Goal: Task Accomplishment & Management: Manage account settings

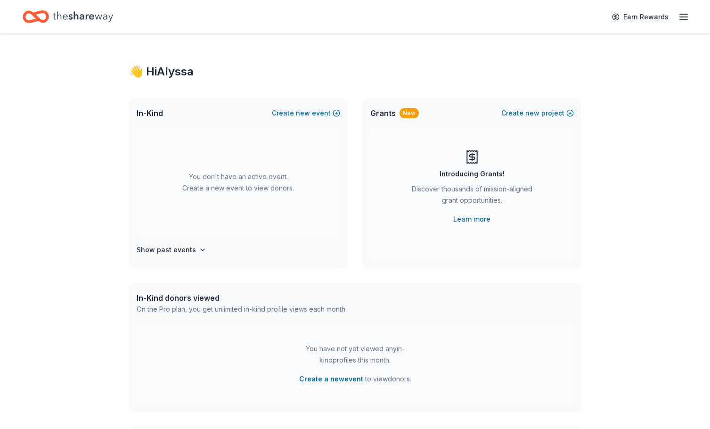
click at [678, 15] on div "Earn Rewards" at bounding box center [648, 17] width 83 height 22
click at [687, 18] on icon "button" at bounding box center [683, 16] width 11 height 11
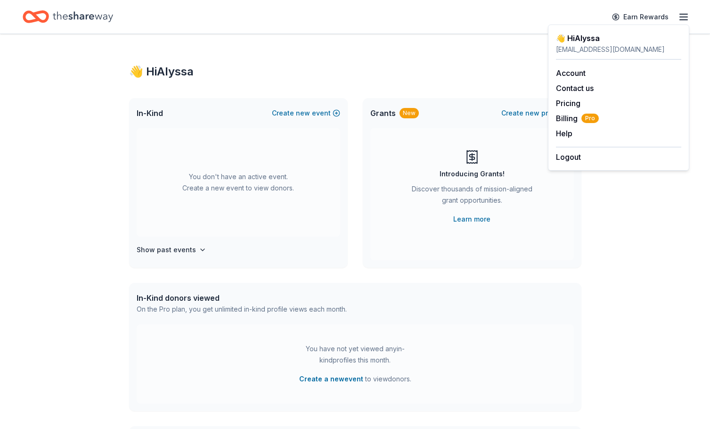
click at [109, 144] on div "👋 Hi Alyssa In-Kind Create new event You don't have an active event. Create a n…" at bounding box center [355, 309] width 710 height 550
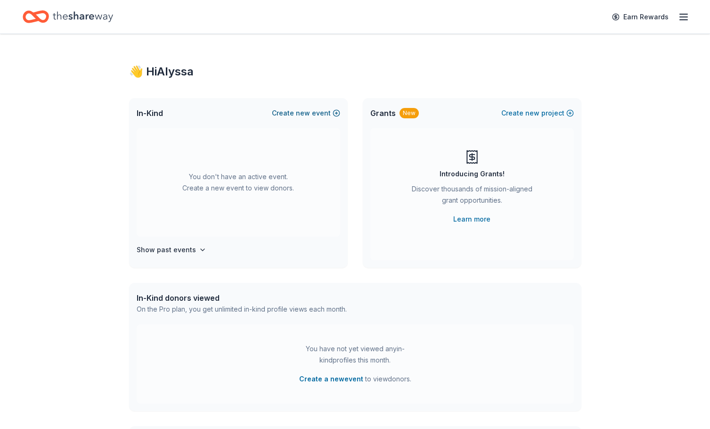
click at [301, 114] on span "new" at bounding box center [303, 112] width 14 height 11
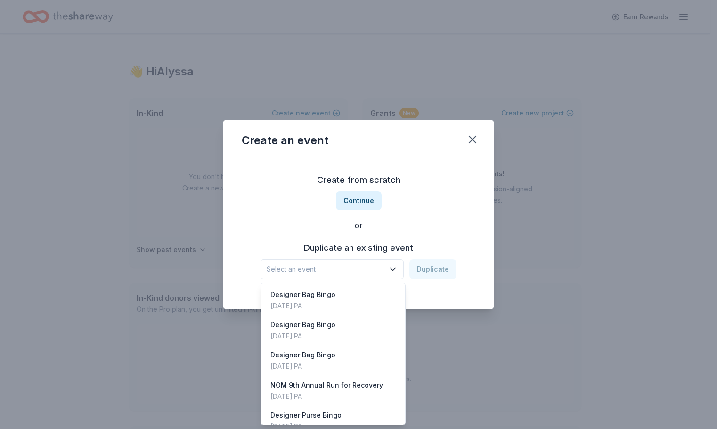
click at [343, 268] on span "Select an event" at bounding box center [326, 268] width 118 height 11
click at [343, 304] on div "Designer Bag Bingo [DATE] · [GEOGRAPHIC_DATA]" at bounding box center [333, 300] width 140 height 30
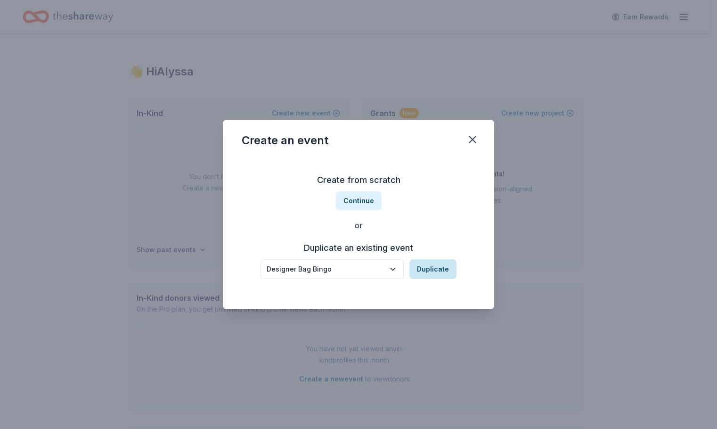
click at [449, 272] on button "Duplicate" at bounding box center [433, 269] width 47 height 20
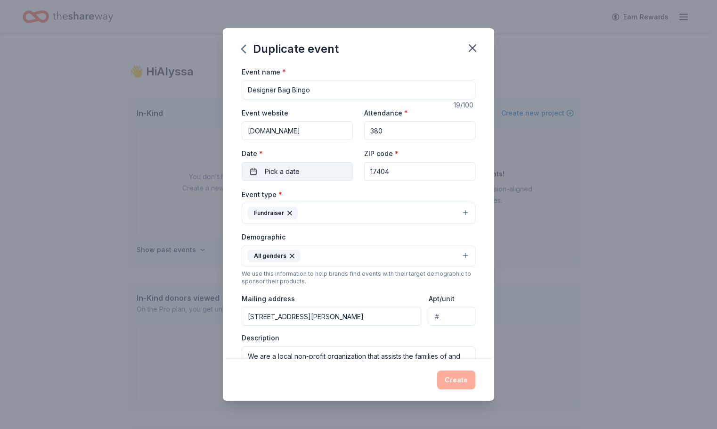
click at [295, 170] on span "Pick a date" at bounding box center [282, 171] width 35 height 11
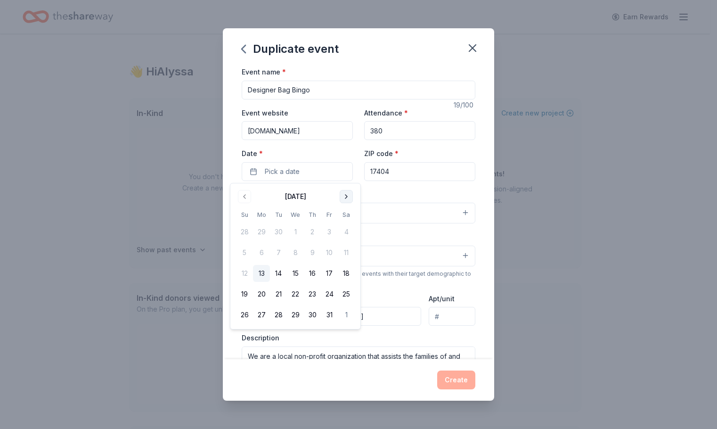
click at [345, 198] on button "Go to next month" at bounding box center [346, 196] width 13 height 13
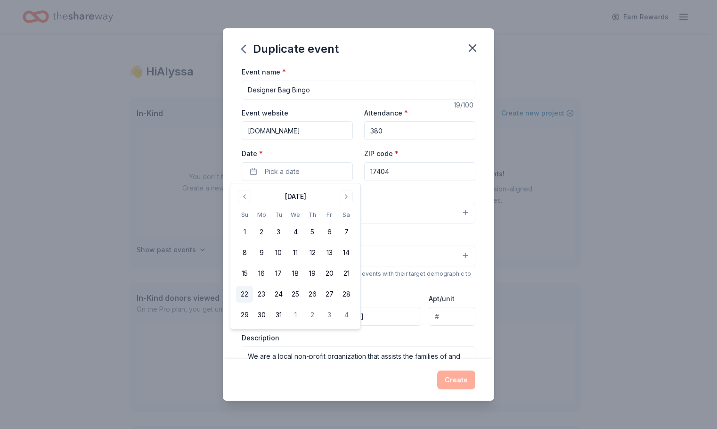
click at [248, 294] on button "22" at bounding box center [244, 294] width 17 height 17
click at [403, 174] on input "17404" at bounding box center [419, 171] width 111 height 19
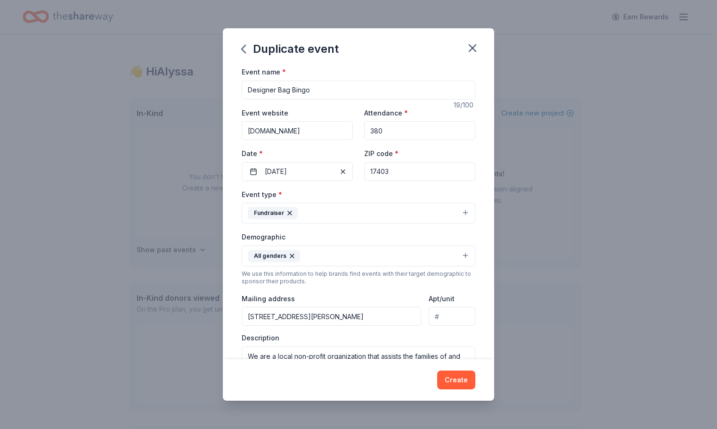
type input "17403"
click at [482, 142] on div "Event name * Designer Bag Bingo 19 /100 Event website [DOMAIN_NAME] Attendance …" at bounding box center [358, 212] width 271 height 293
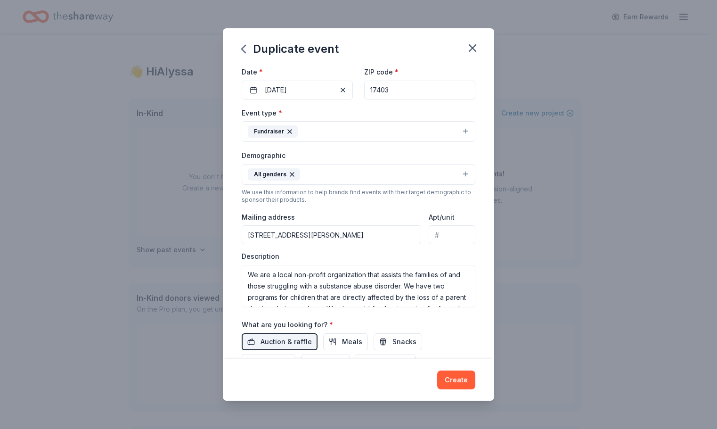
scroll to position [94, 0]
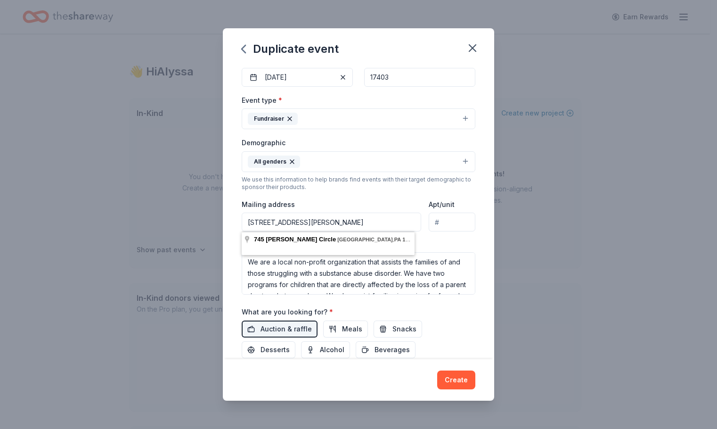
drag, startPoint x: 377, startPoint y: 224, endPoint x: 185, endPoint y: 217, distance: 191.5
click at [185, 217] on div "Duplicate event Event name * Designer Bag Bingo 19 /100 Event website [DOMAIN_N…" at bounding box center [358, 214] width 717 height 429
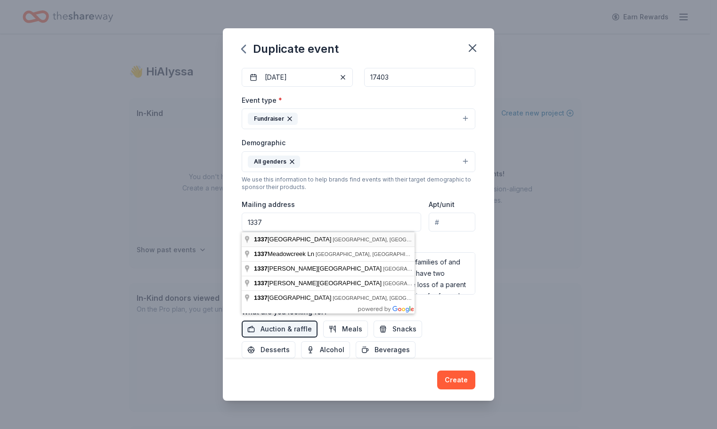
type input "[STREET_ADDRESS]"
click at [484, 250] on div "Event name * Designer Bag Bingo 19 /100 Event website [DOMAIN_NAME] Attendance …" at bounding box center [358, 212] width 271 height 293
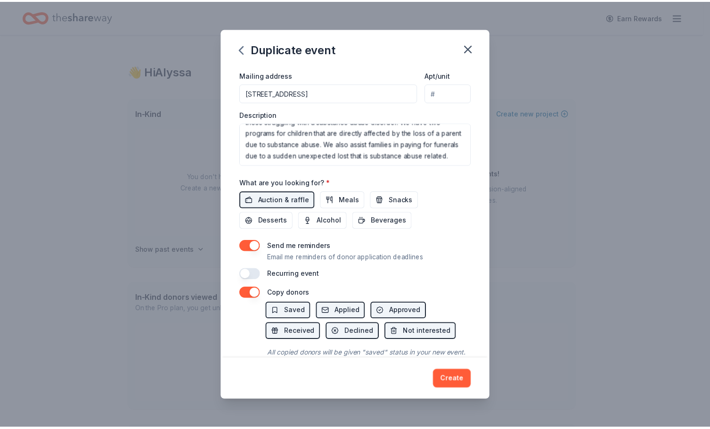
scroll to position [263, 0]
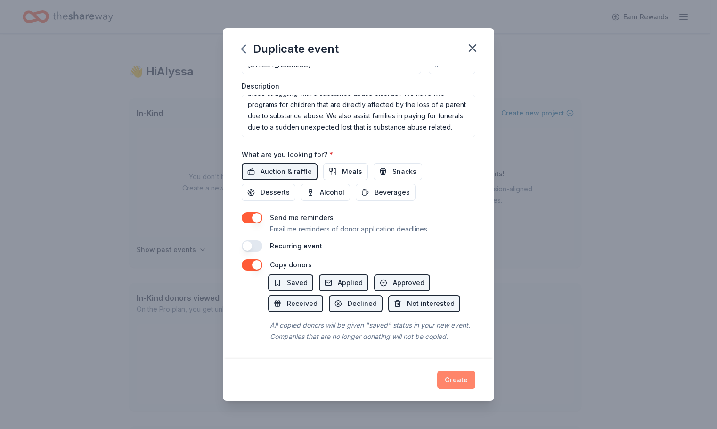
click at [451, 378] on button "Create" at bounding box center [456, 379] width 38 height 19
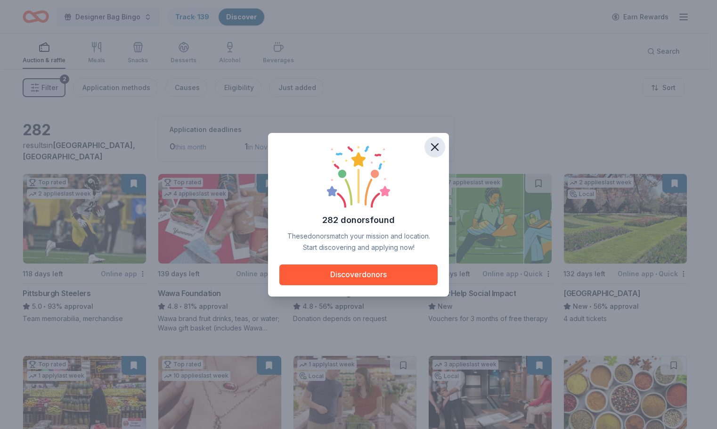
click at [443, 141] on button "button" at bounding box center [435, 147] width 21 height 21
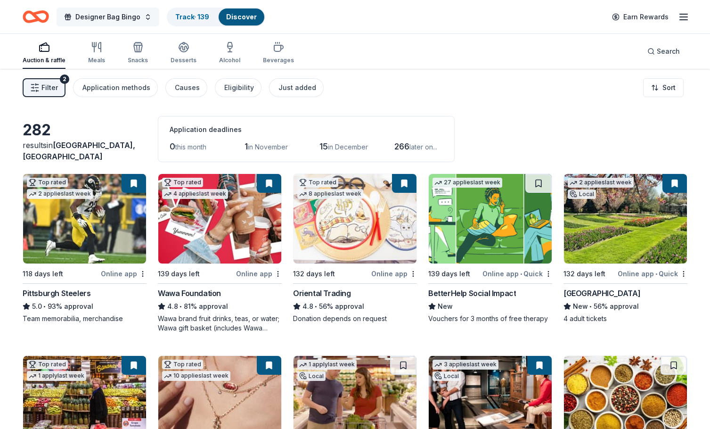
click at [144, 21] on button "Designer Bag Bingo" at bounding box center [108, 17] width 103 height 19
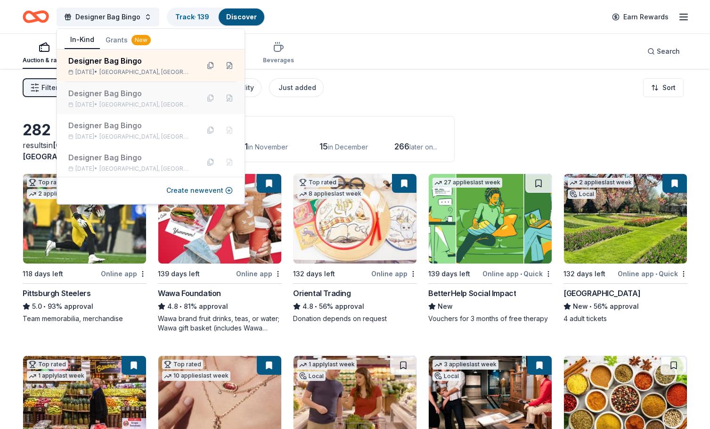
click at [128, 102] on span "[GEOGRAPHIC_DATA], [GEOGRAPHIC_DATA]" at bounding box center [145, 105] width 92 height 8
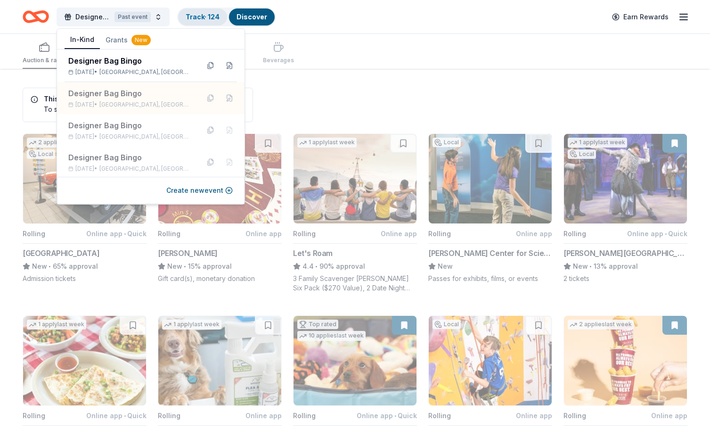
click at [203, 15] on link "Track · 124" at bounding box center [203, 17] width 34 height 8
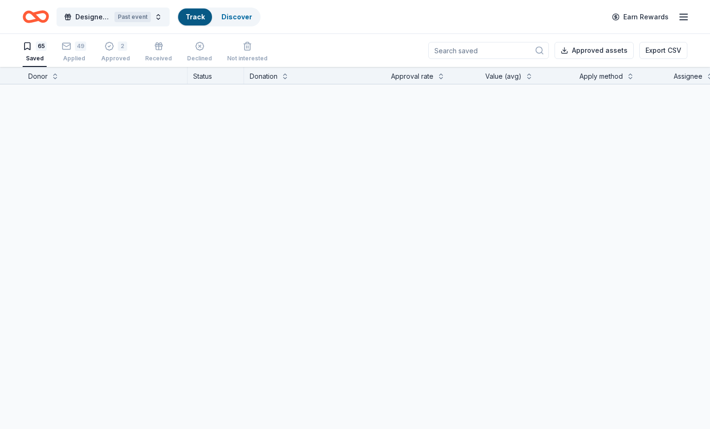
scroll to position [0, 0]
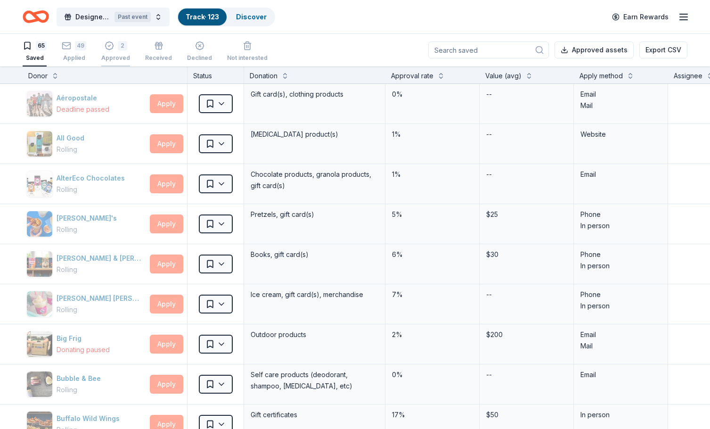
click at [120, 54] on div "2 Approved" at bounding box center [115, 51] width 29 height 21
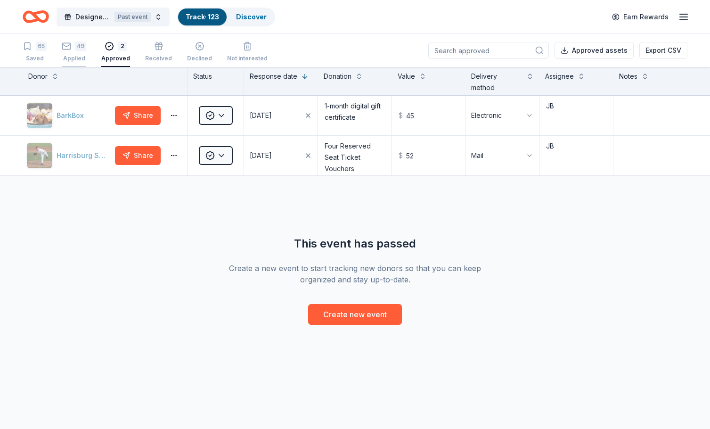
click at [76, 54] on div "49 Applied" at bounding box center [74, 51] width 25 height 21
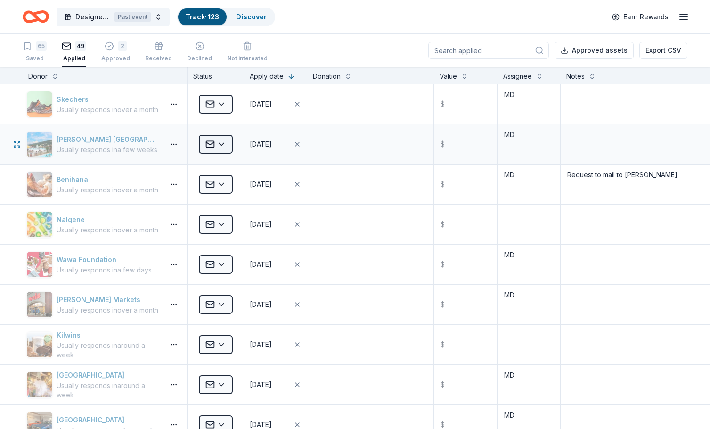
click at [224, 143] on html "[STREET_ADDRESS] [STREET_ADDRESS] [STREET_ADDRESS][PERSON_NAME] [STREET_ADDRESS…" at bounding box center [355, 214] width 710 height 429
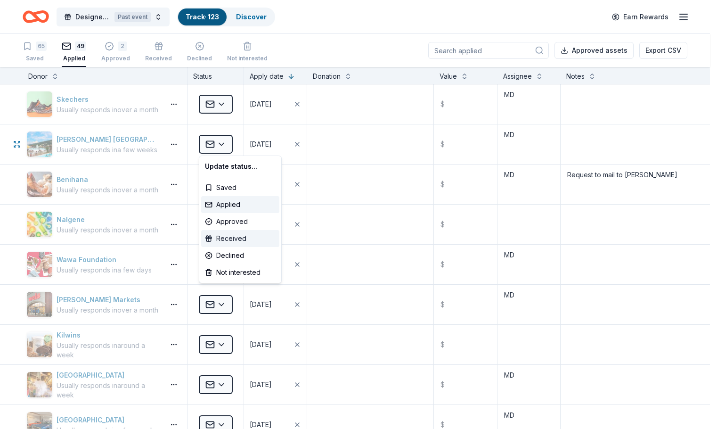
click at [213, 239] on div "Received" at bounding box center [240, 238] width 78 height 17
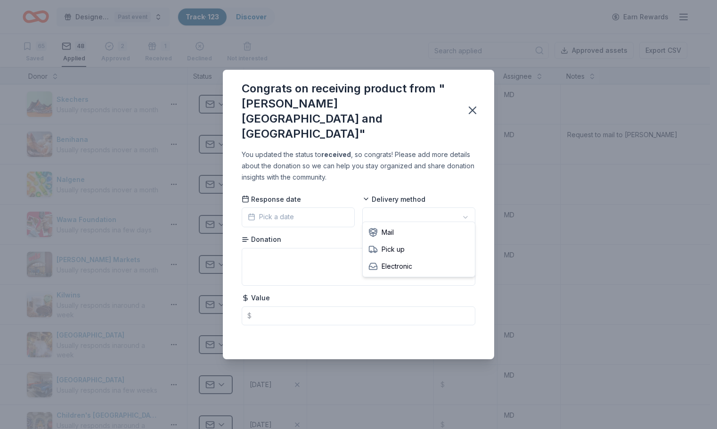
click at [404, 211] on html "[STREET_ADDRESS] [STREET_ADDRESS] [STREET_ADDRESS][PERSON_NAME] [STREET_ADDRESS…" at bounding box center [358, 214] width 717 height 429
click at [333, 255] on textarea at bounding box center [359, 267] width 234 height 38
type textarea "two all day passes"
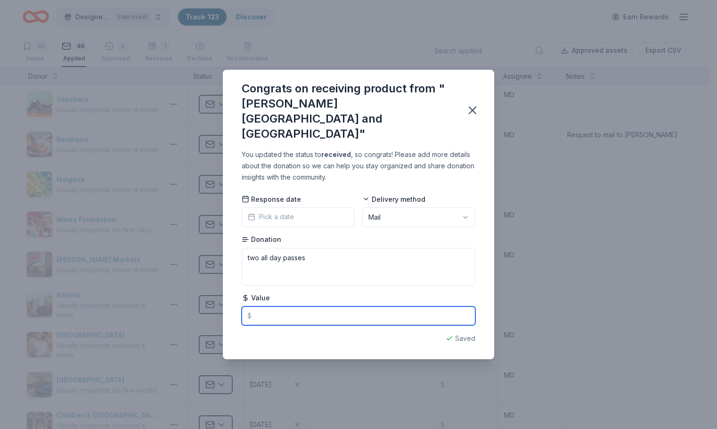
click at [300, 311] on input "text" at bounding box center [359, 315] width 234 height 19
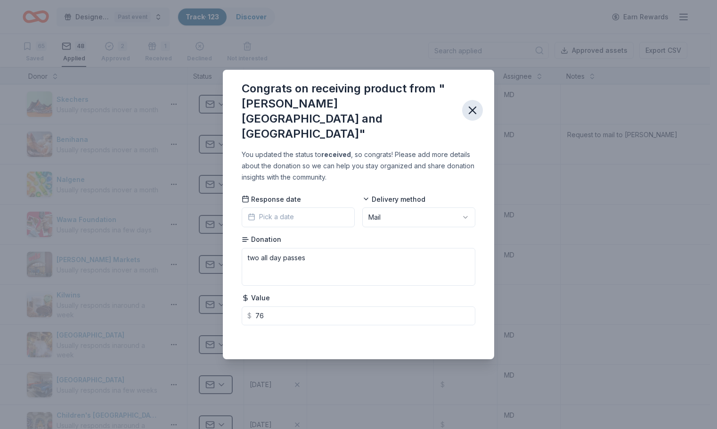
type input "76.00"
click at [465, 111] on button "button" at bounding box center [472, 110] width 21 height 21
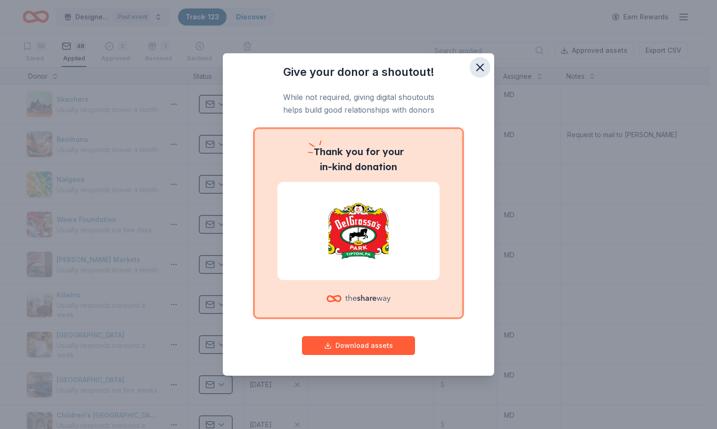
click at [474, 63] on icon "button" at bounding box center [480, 67] width 13 height 13
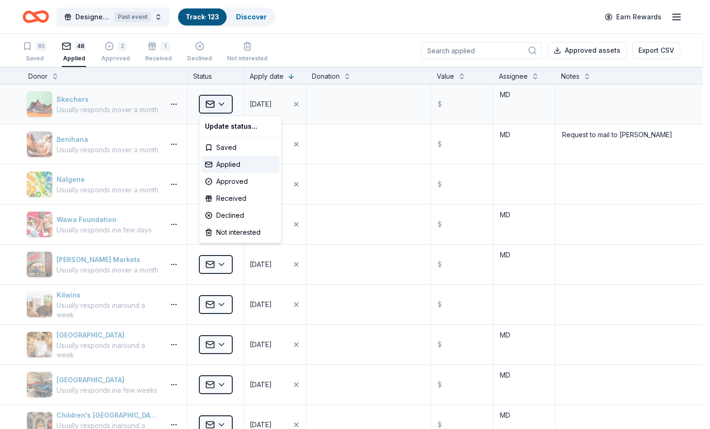
click at [226, 108] on html "[STREET_ADDRESS] [STREET_ADDRESS] [STREET_ADDRESS][PERSON_NAME] [STREET_ADDRESS…" at bounding box center [355, 214] width 710 height 429
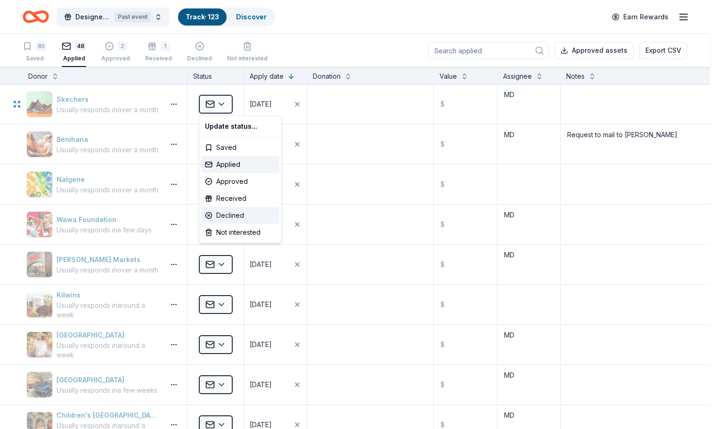
click at [216, 213] on div "Declined" at bounding box center [240, 215] width 78 height 17
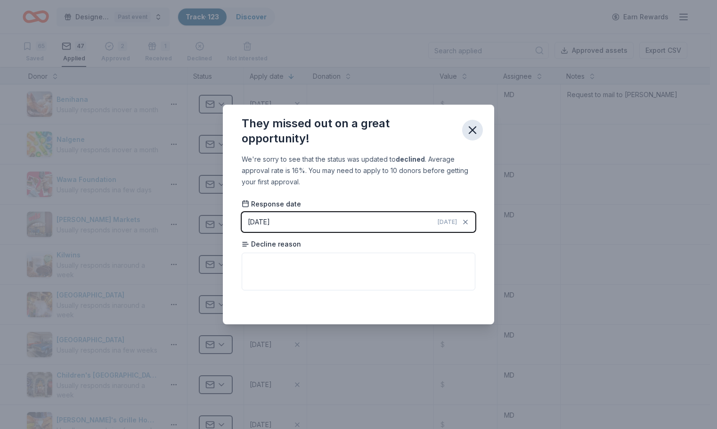
click at [466, 130] on button "button" at bounding box center [472, 130] width 21 height 21
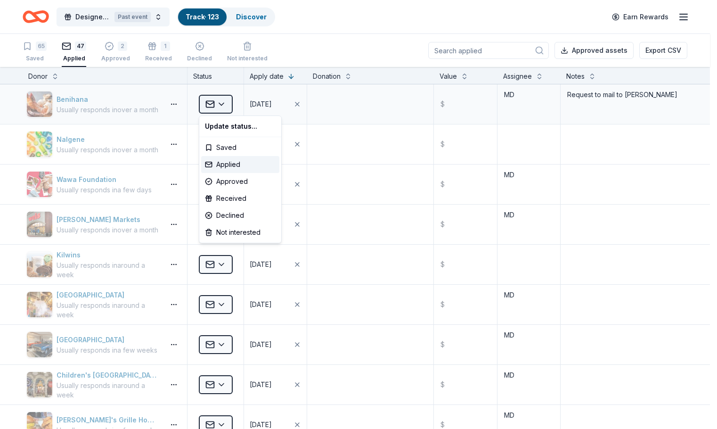
click at [222, 104] on html "[STREET_ADDRESS] [STREET_ADDRESS] [STREET_ADDRESS][PERSON_NAME] [STREET_ADDRESS…" at bounding box center [358, 214] width 717 height 429
click at [219, 218] on div "Declined" at bounding box center [240, 215] width 78 height 17
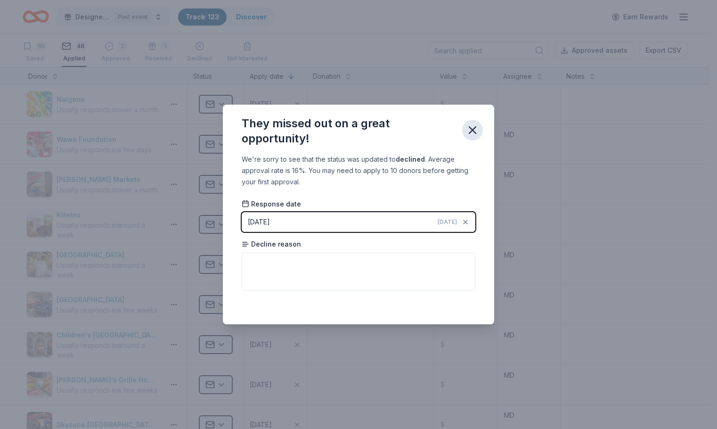
click at [473, 125] on icon "button" at bounding box center [472, 129] width 13 height 13
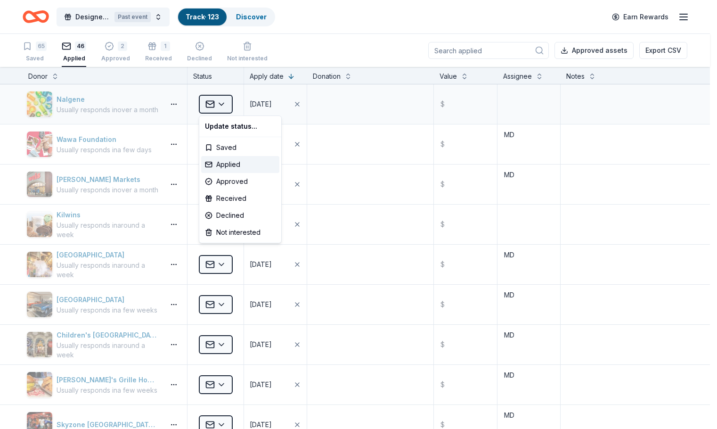
click at [228, 102] on html "[STREET_ADDRESS] [STREET_ADDRESS] [STREET_ADDRESS][PERSON_NAME] [STREET_ADDRESS…" at bounding box center [358, 214] width 717 height 429
click at [237, 216] on div "Declined" at bounding box center [240, 215] width 78 height 17
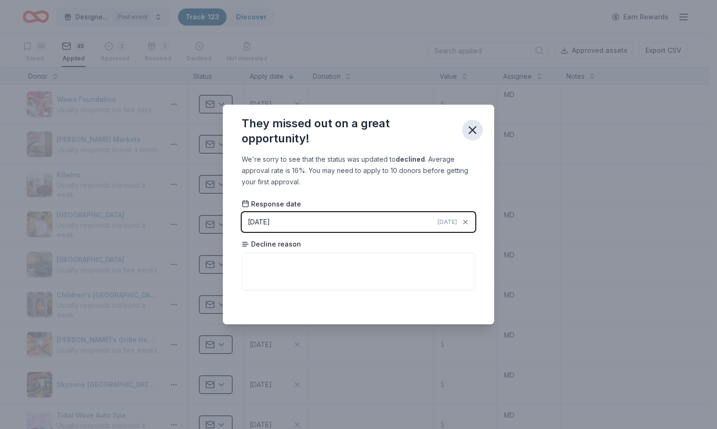
click at [468, 129] on icon "button" at bounding box center [472, 129] width 13 height 13
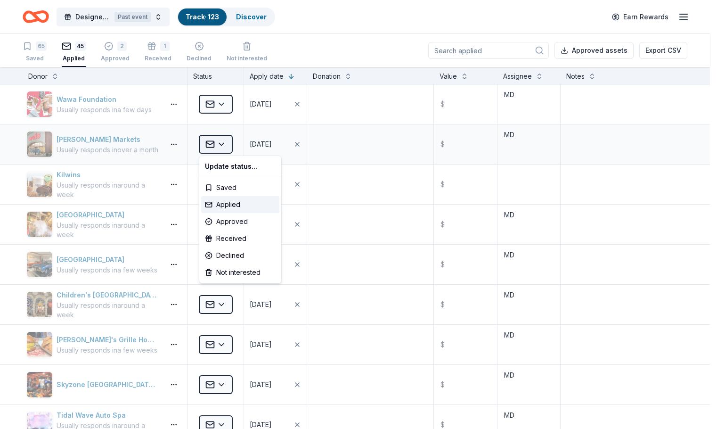
click at [221, 143] on html "[STREET_ADDRESS] [STREET_ADDRESS] [STREET_ADDRESS][PERSON_NAME] [STREET_ADDRESS…" at bounding box center [358, 214] width 717 height 429
click at [219, 253] on div "Declined" at bounding box center [240, 255] width 78 height 17
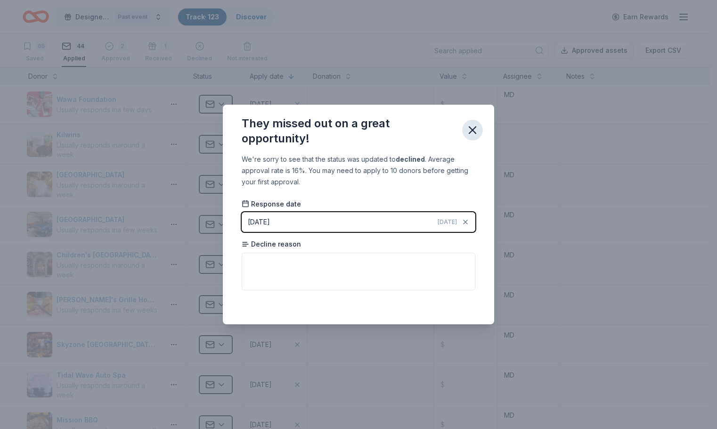
click at [477, 127] on icon "button" at bounding box center [472, 129] width 13 height 13
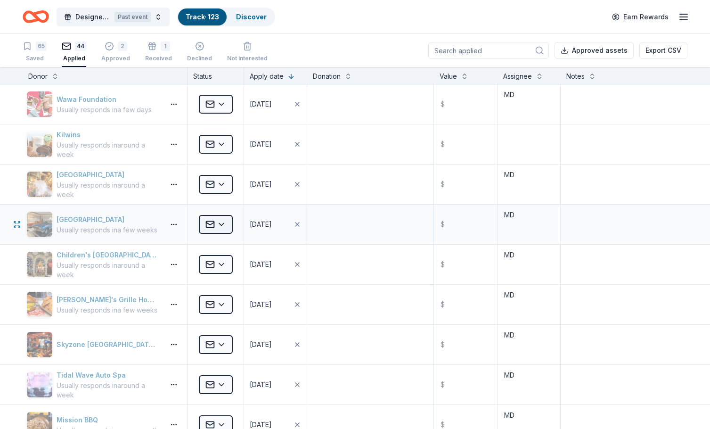
click at [220, 222] on html "[STREET_ADDRESS] [STREET_ADDRESS] [STREET_ADDRESS][PERSON_NAME] [STREET_ADDRESS…" at bounding box center [355, 214] width 710 height 429
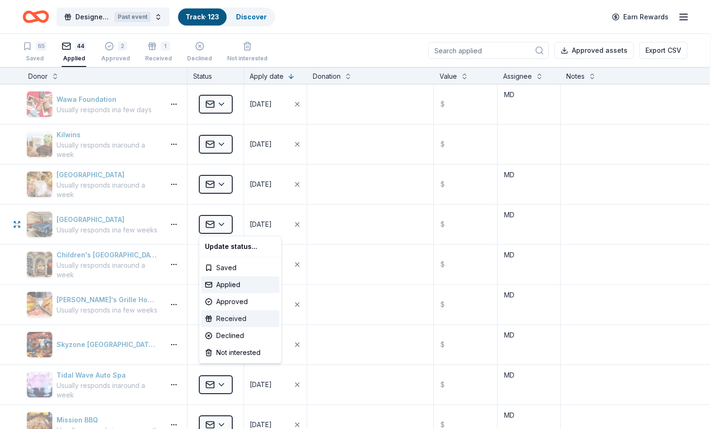
click at [207, 323] on div "Received" at bounding box center [240, 318] width 78 height 17
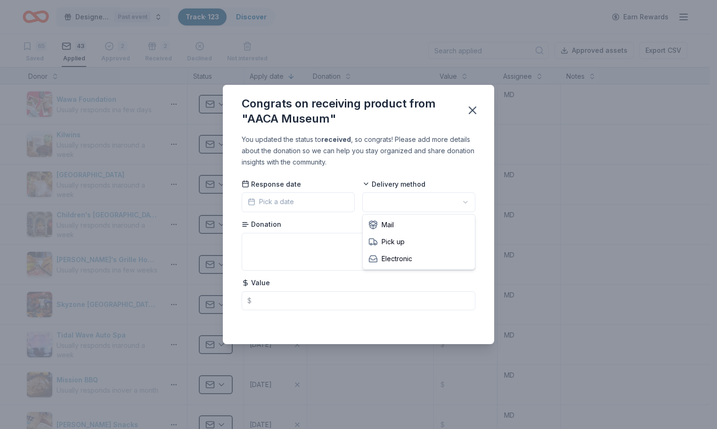
click at [409, 203] on html "[STREET_ADDRESS] [STREET_ADDRESS] [STREET_ADDRESS][PERSON_NAME] [STREET_ADDRESS…" at bounding box center [358, 214] width 717 height 429
click at [284, 247] on textarea at bounding box center [359, 252] width 234 height 38
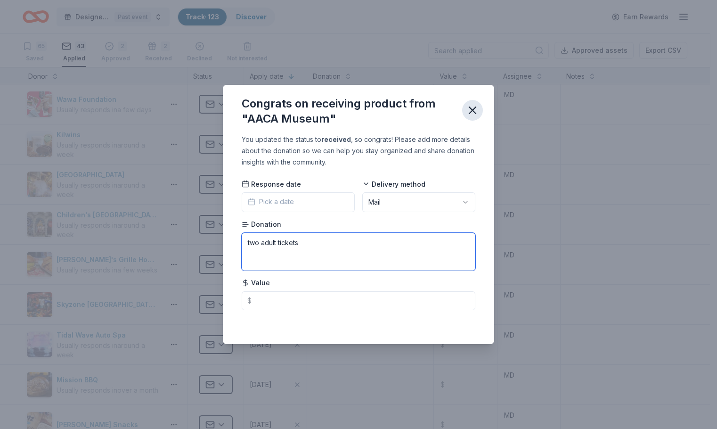
type textarea "two adult tickets"
click at [473, 110] on icon "button" at bounding box center [472, 110] width 7 height 7
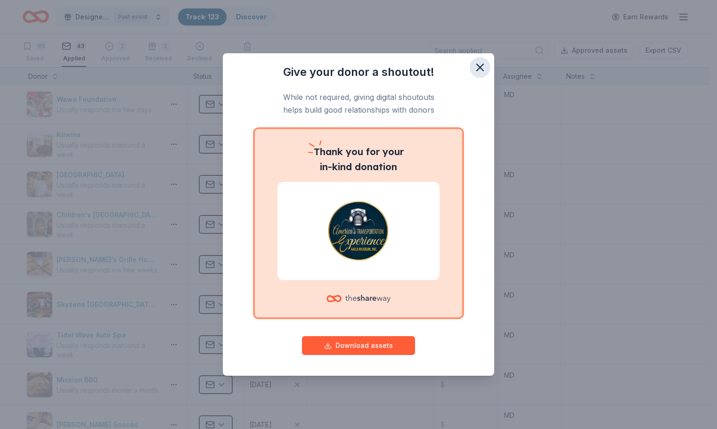
click at [484, 67] on icon "button" at bounding box center [480, 67] width 13 height 13
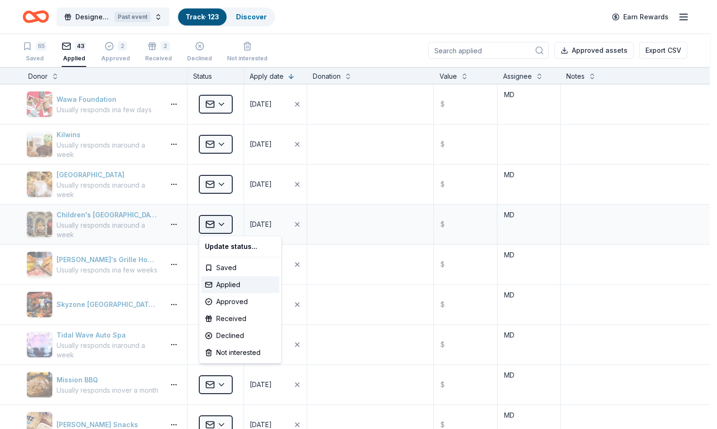
click at [211, 223] on html "[STREET_ADDRESS] [STREET_ADDRESS] [STREET_ADDRESS][PERSON_NAME] [STREET_ADDRESS…" at bounding box center [358, 214] width 717 height 429
click at [232, 320] on div "Received" at bounding box center [240, 318] width 78 height 17
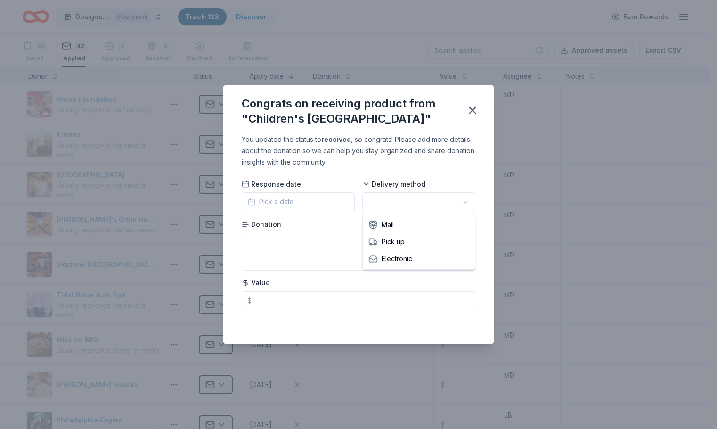
click at [408, 201] on html "[STREET_ADDRESS] [STREET_ADDRESS] [STREET_ADDRESS][PERSON_NAME] [STREET_ADDRESS…" at bounding box center [358, 214] width 717 height 429
click at [277, 250] on textarea at bounding box center [359, 252] width 234 height 38
type textarea "2 passes"
click at [473, 108] on icon "button" at bounding box center [472, 110] width 13 height 13
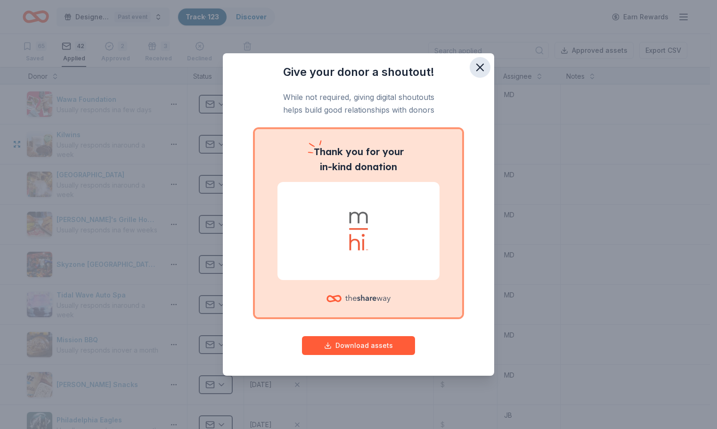
click at [479, 69] on icon "button" at bounding box center [480, 67] width 7 height 7
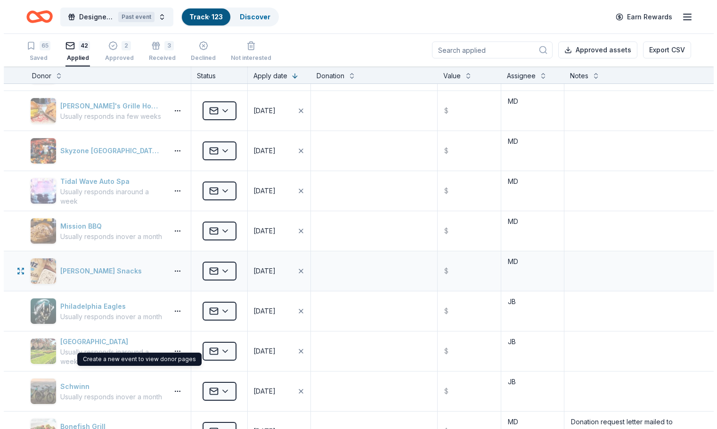
scroll to position [141, 0]
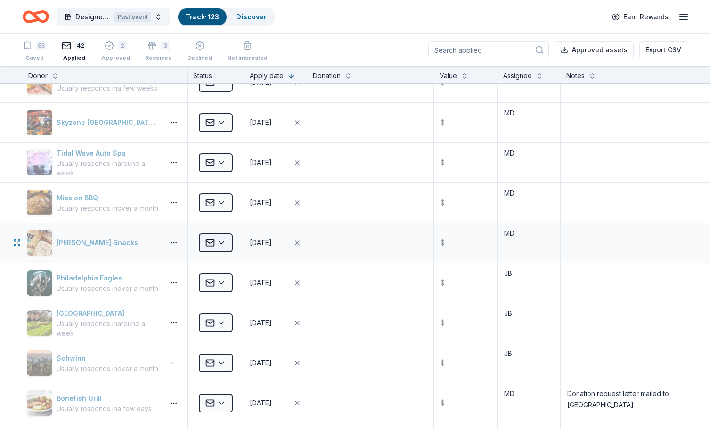
click at [220, 240] on html "[STREET_ADDRESS] [STREET_ADDRESS] [STREET_ADDRESS][PERSON_NAME] [STREET_ADDRESS…" at bounding box center [355, 214] width 710 height 429
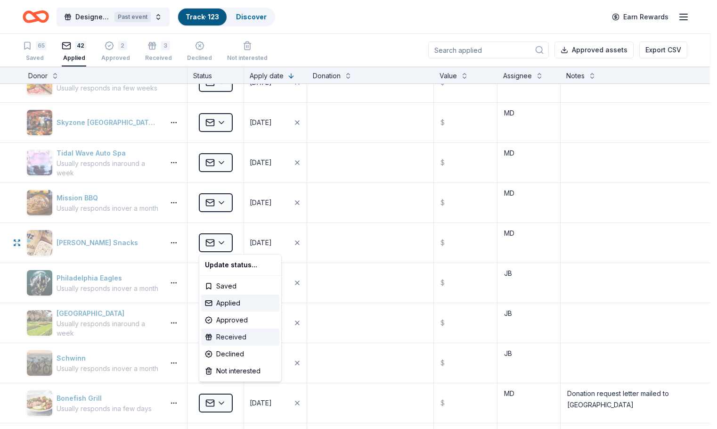
click at [221, 344] on div "Received" at bounding box center [240, 336] width 78 height 17
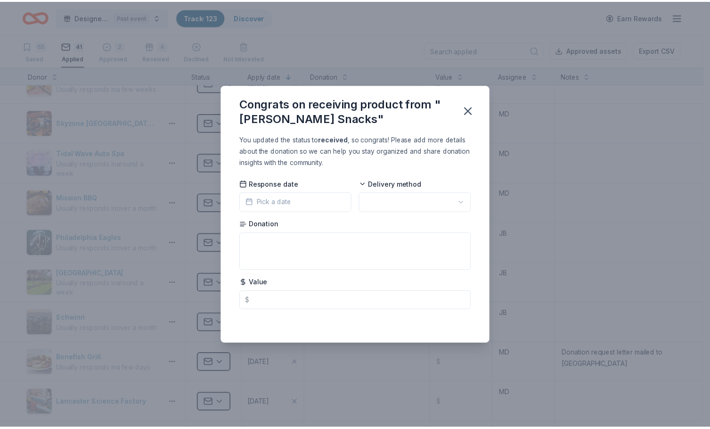
scroll to position [0, 0]
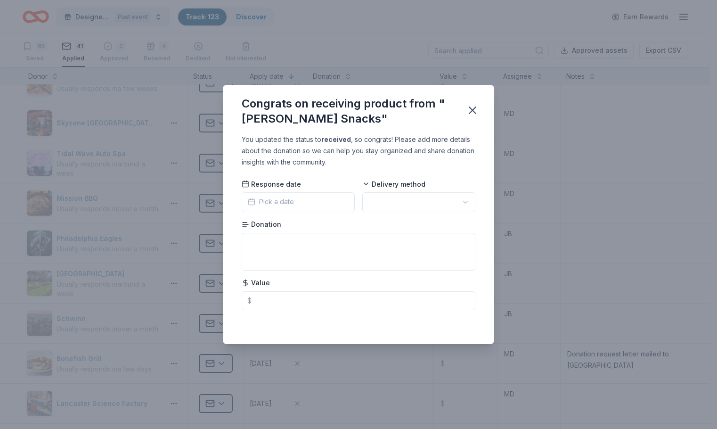
click at [418, 204] on html "[STREET_ADDRESS] [STREET_ADDRESS] [STREET_ADDRESS][PERSON_NAME] [STREET_ADDRESS…" at bounding box center [358, 214] width 717 height 429
click at [301, 234] on textarea at bounding box center [359, 252] width 234 height 38
type textarea "5 cases of chips"
click at [471, 110] on icon "button" at bounding box center [472, 110] width 13 height 13
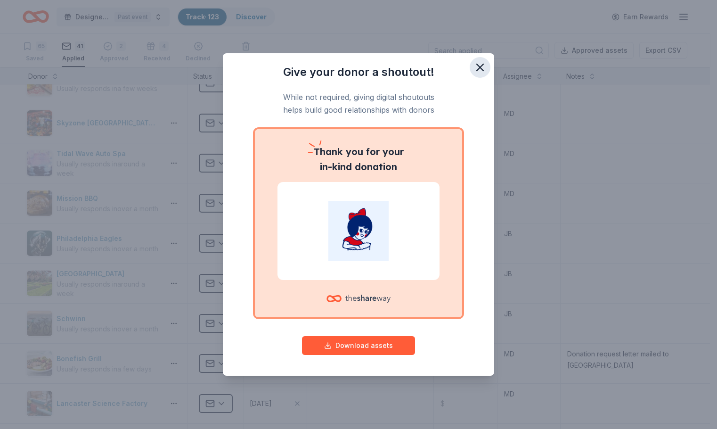
click at [476, 65] on icon "button" at bounding box center [480, 67] width 13 height 13
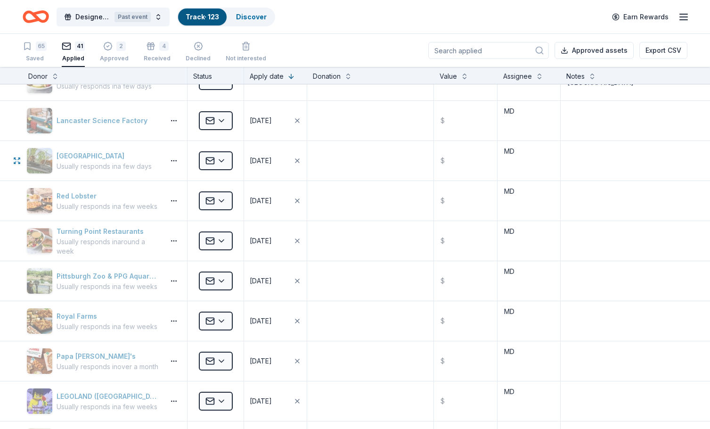
scroll to position [471, 0]
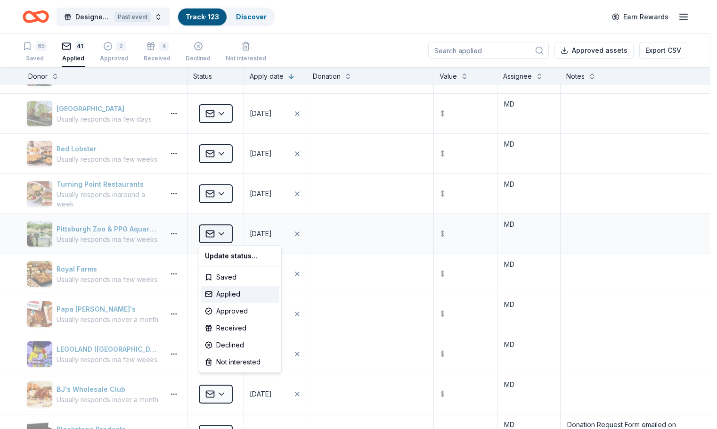
click at [213, 230] on html "[STREET_ADDRESS] [STREET_ADDRESS] [STREET_ADDRESS][PERSON_NAME] [STREET_ADDRESS…" at bounding box center [358, 214] width 717 height 429
click at [219, 327] on div "Received" at bounding box center [240, 328] width 78 height 17
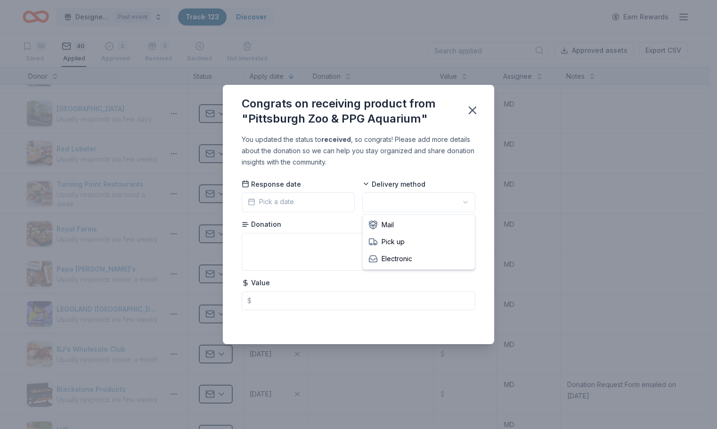
click at [382, 202] on html "[STREET_ADDRESS] [STREET_ADDRESS] [STREET_ADDRESS][PERSON_NAME] [STREET_ADDRESS…" at bounding box center [358, 214] width 717 height 429
click at [297, 253] on textarea at bounding box center [359, 252] width 234 height 38
type textarea "passes"
click at [470, 115] on icon "button" at bounding box center [472, 110] width 13 height 13
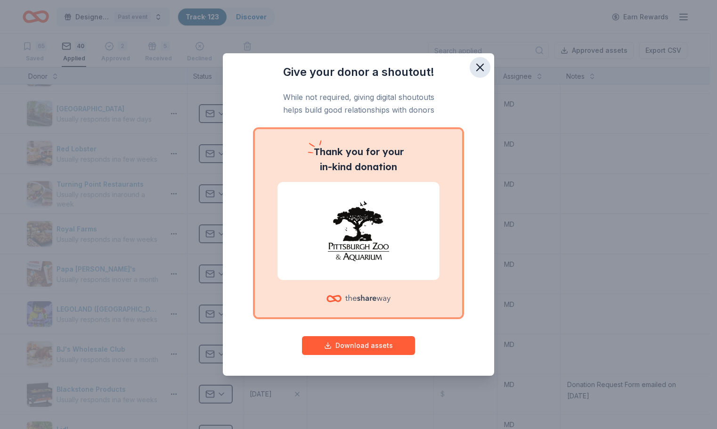
click at [484, 67] on icon "button" at bounding box center [480, 67] width 13 height 13
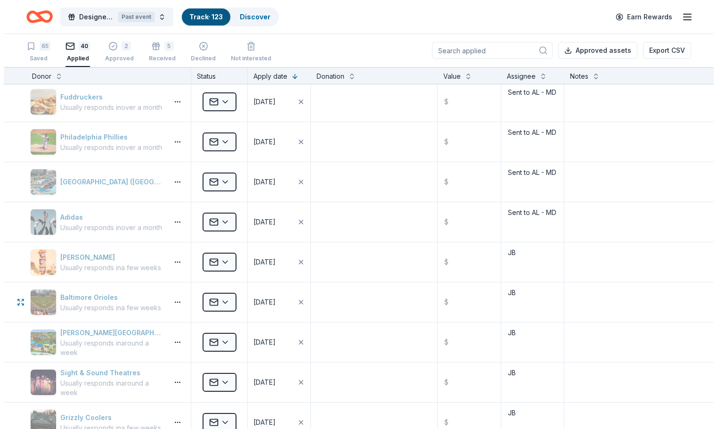
scroll to position [1467, 0]
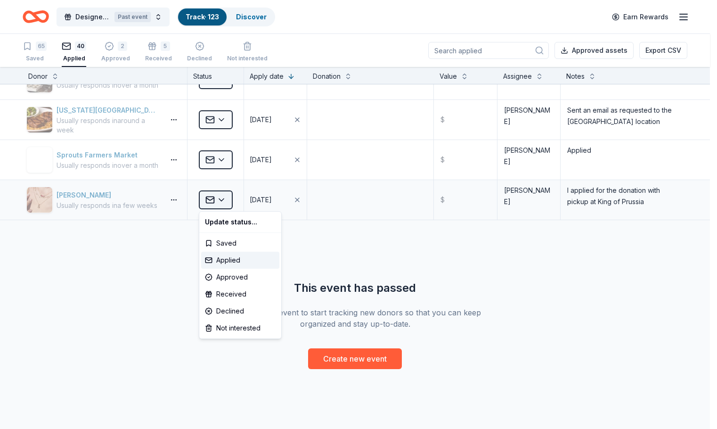
click at [224, 196] on html "[STREET_ADDRESS] [STREET_ADDRESS] [STREET_ADDRESS][PERSON_NAME] [STREET_ADDRESS…" at bounding box center [358, 214] width 717 height 429
drag, startPoint x: 224, startPoint y: 307, endPoint x: 226, endPoint y: 303, distance: 4.9
click at [225, 307] on div "Declined" at bounding box center [240, 311] width 78 height 17
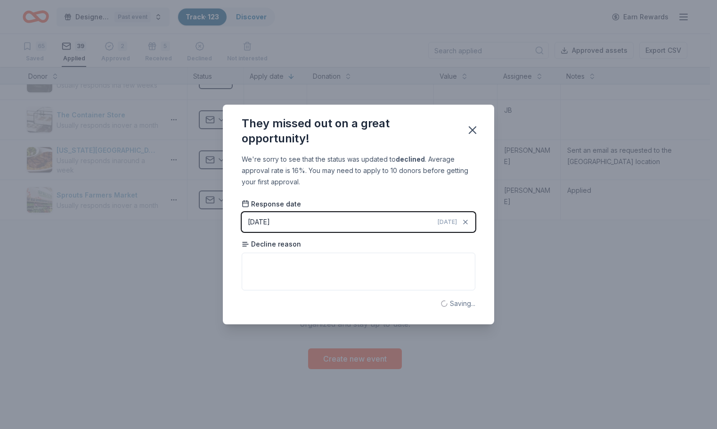
scroll to position [1427, 0]
click at [469, 125] on icon "button" at bounding box center [472, 129] width 13 height 13
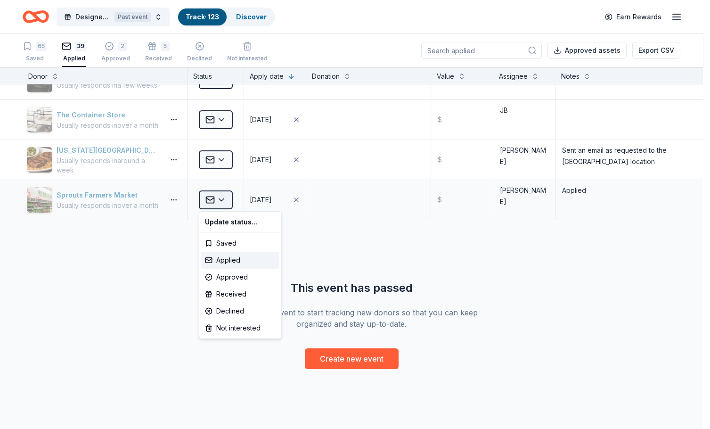
click at [226, 198] on html "[STREET_ADDRESS] [STREET_ADDRESS] [STREET_ADDRESS][PERSON_NAME] [STREET_ADDRESS…" at bounding box center [355, 214] width 710 height 429
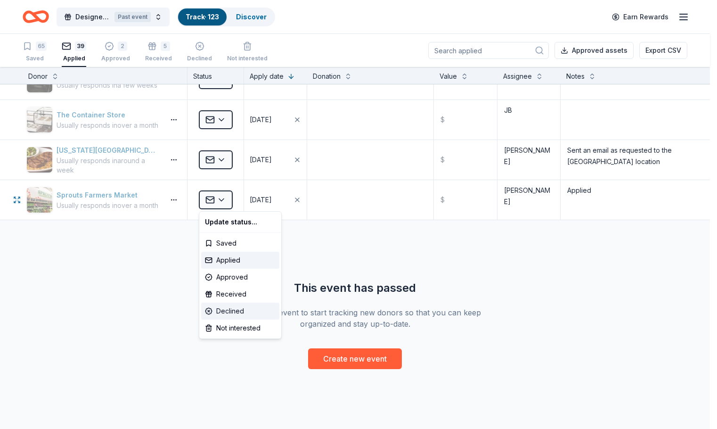
click at [234, 312] on div "Declined" at bounding box center [240, 311] width 78 height 17
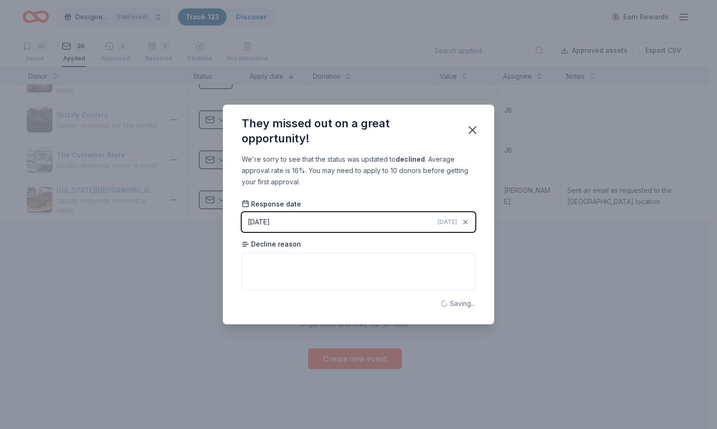
scroll to position [1387, 0]
click at [466, 127] on icon "button" at bounding box center [472, 129] width 13 height 13
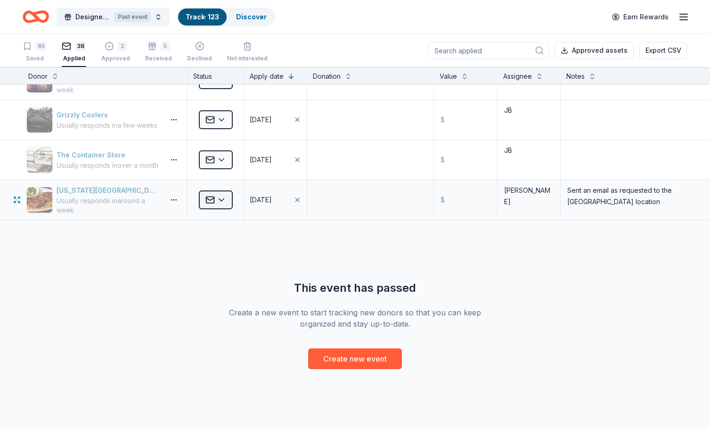
click at [225, 198] on html "[STREET_ADDRESS] [STREET_ADDRESS] [STREET_ADDRESS][PERSON_NAME] [STREET_ADDRESS…" at bounding box center [355, 214] width 710 height 429
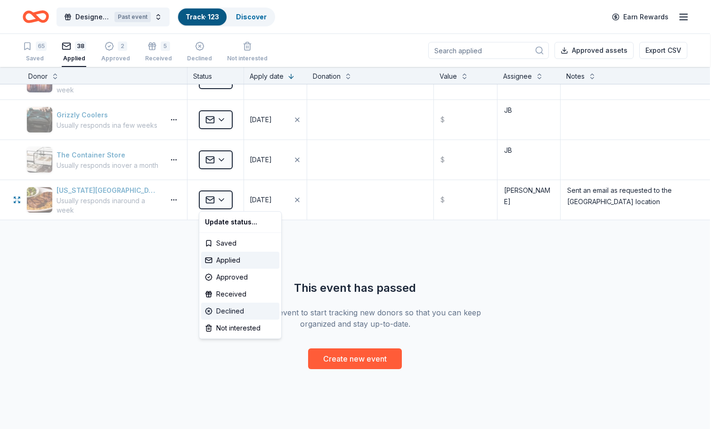
click at [233, 312] on div "Declined" at bounding box center [240, 311] width 78 height 17
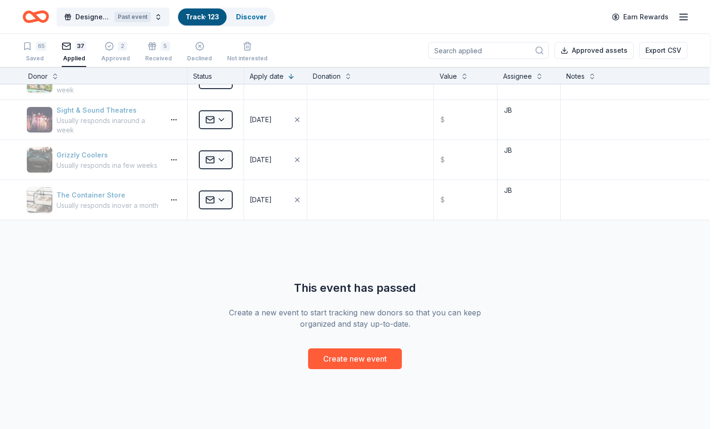
scroll to position [1346, 0]
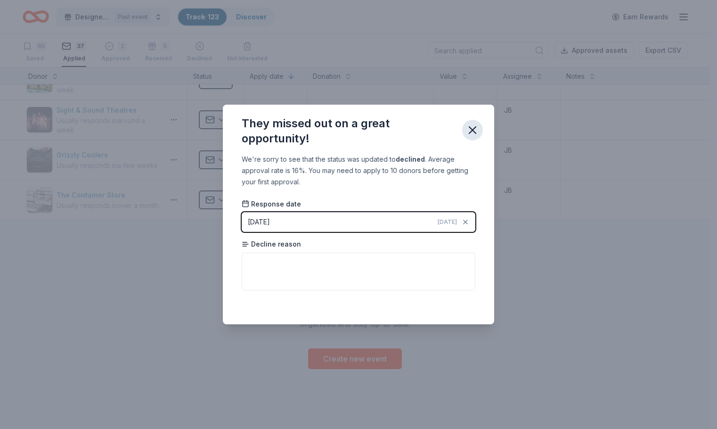
drag, startPoint x: 477, startPoint y: 131, endPoint x: 471, endPoint y: 132, distance: 5.8
click at [477, 131] on icon "button" at bounding box center [472, 129] width 13 height 13
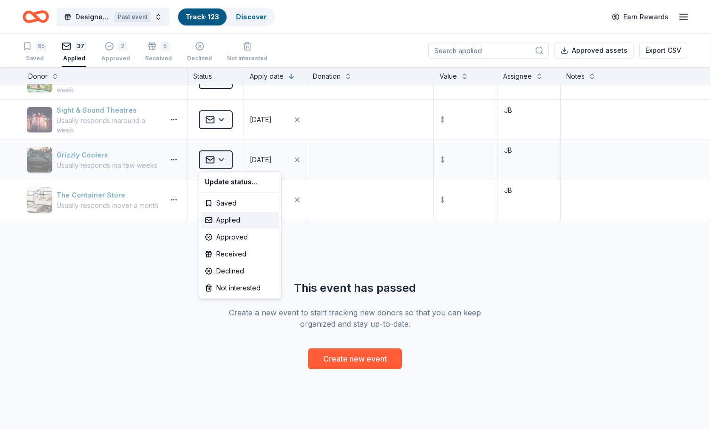
click at [225, 161] on html "[STREET_ADDRESS] [STREET_ADDRESS] [STREET_ADDRESS][PERSON_NAME] [STREET_ADDRESS…" at bounding box center [358, 214] width 717 height 429
click at [227, 269] on div "Declined" at bounding box center [240, 271] width 78 height 17
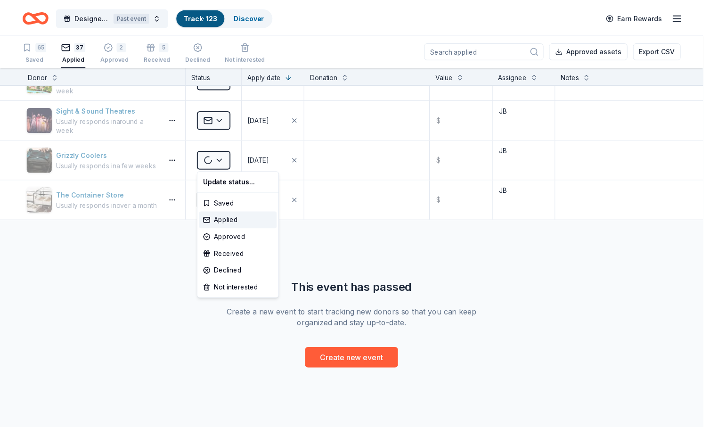
scroll to position [1306, 0]
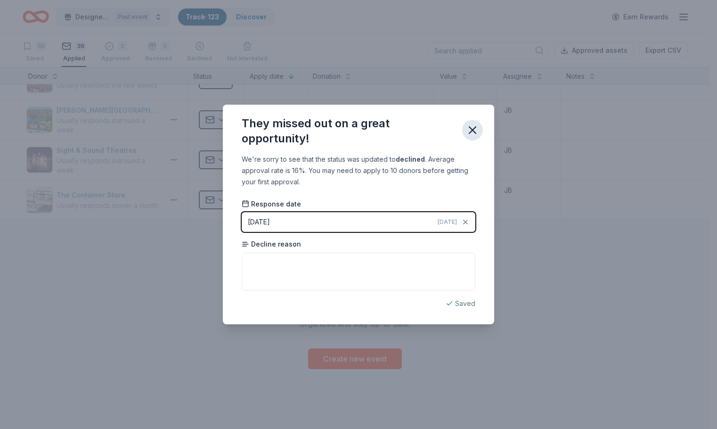
click at [480, 125] on button "button" at bounding box center [472, 130] width 21 height 21
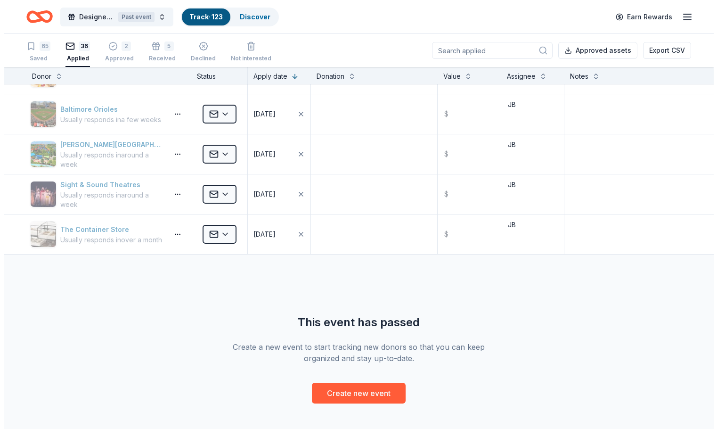
scroll to position [1165, 0]
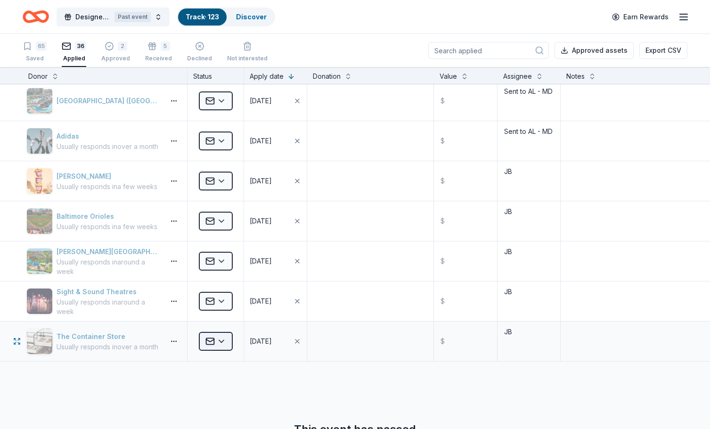
click at [219, 342] on html "[STREET_ADDRESS] [STREET_ADDRESS] [STREET_ADDRESS][PERSON_NAME] [STREET_ADDRESS…" at bounding box center [355, 214] width 710 height 429
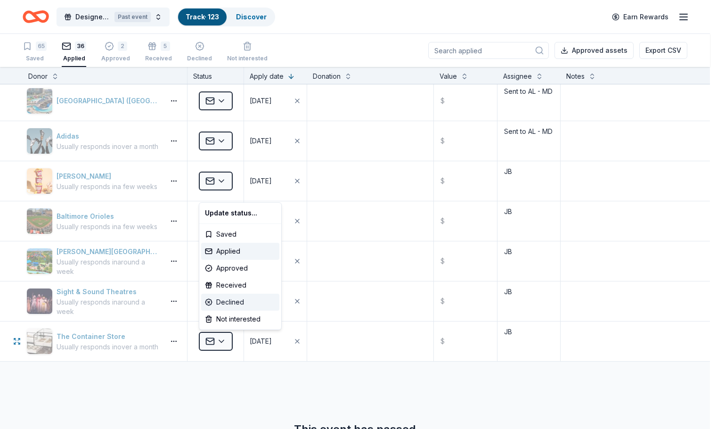
click at [232, 299] on div "Declined" at bounding box center [240, 302] width 78 height 17
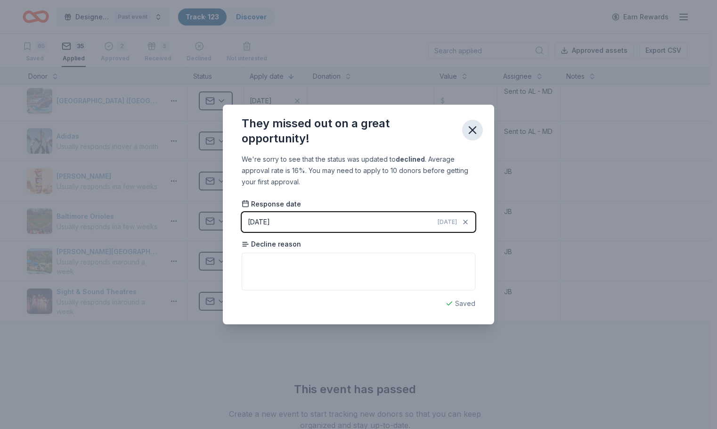
click at [477, 128] on icon "button" at bounding box center [472, 129] width 13 height 13
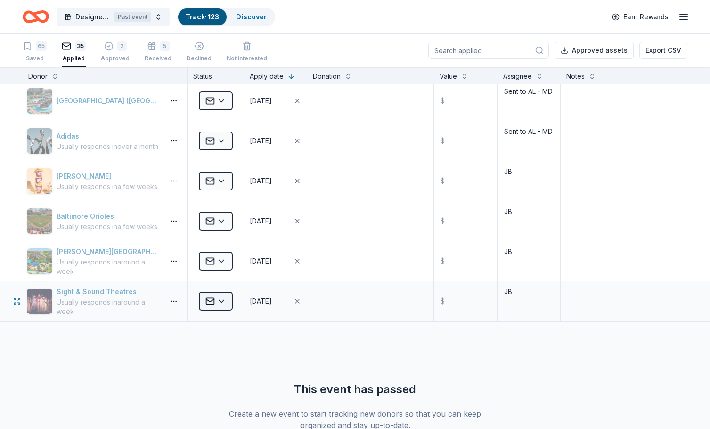
click at [225, 295] on html "[STREET_ADDRESS] [STREET_ADDRESS] [STREET_ADDRESS][PERSON_NAME] [STREET_ADDRESS…" at bounding box center [355, 214] width 710 height 429
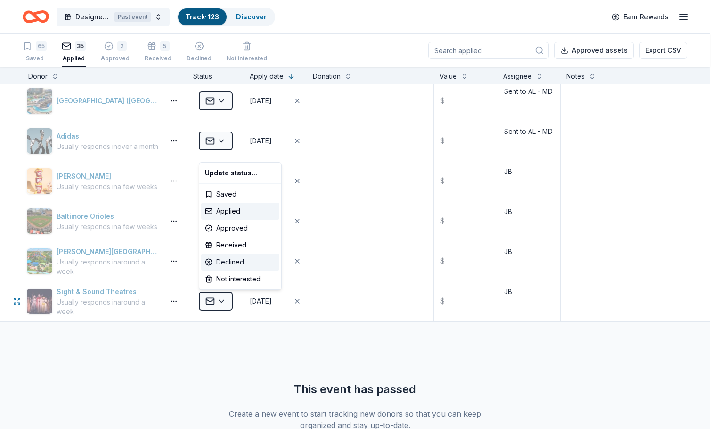
click at [216, 259] on div "Declined" at bounding box center [240, 262] width 78 height 17
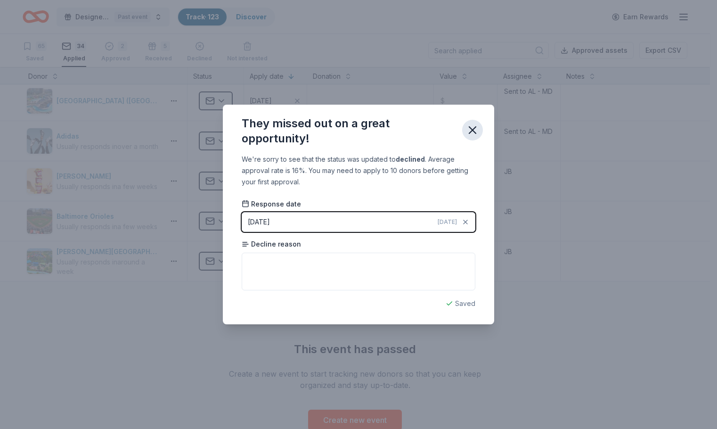
click at [475, 130] on icon "button" at bounding box center [472, 129] width 13 height 13
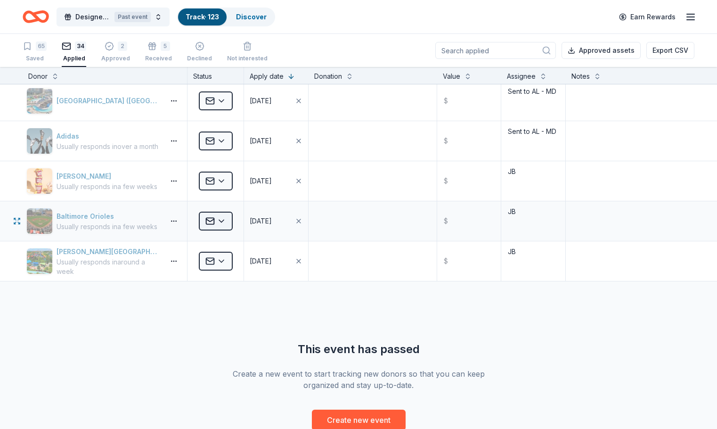
click at [222, 221] on html "[STREET_ADDRESS] [STREET_ADDRESS] [STREET_ADDRESS][PERSON_NAME] [STREET_ADDRESS…" at bounding box center [358, 214] width 717 height 429
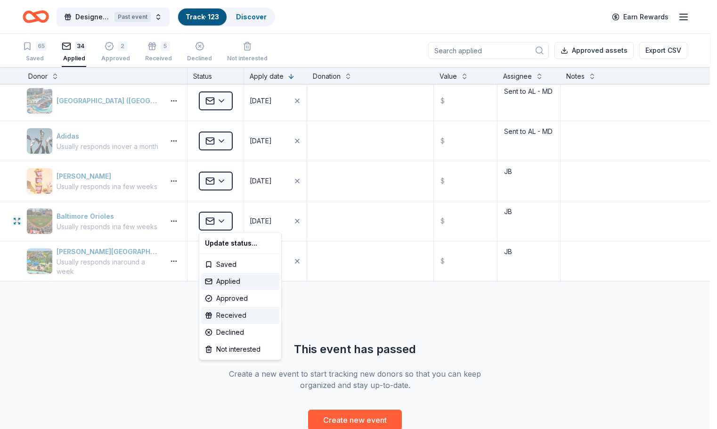
click at [222, 313] on div "Received" at bounding box center [240, 315] width 78 height 17
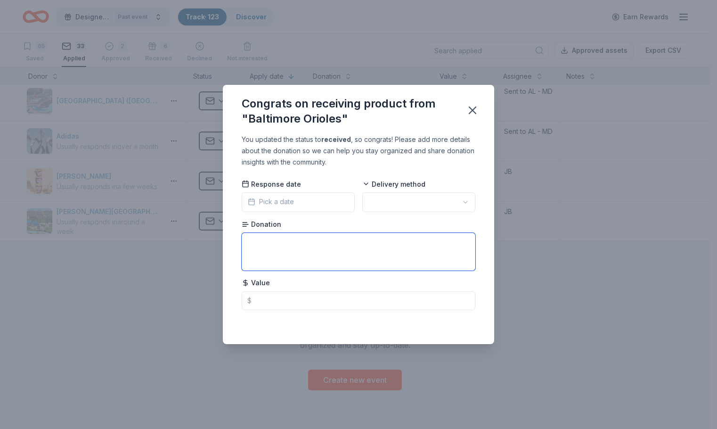
click at [301, 242] on textarea at bounding box center [359, 252] width 234 height 38
type textarea "box of swag"
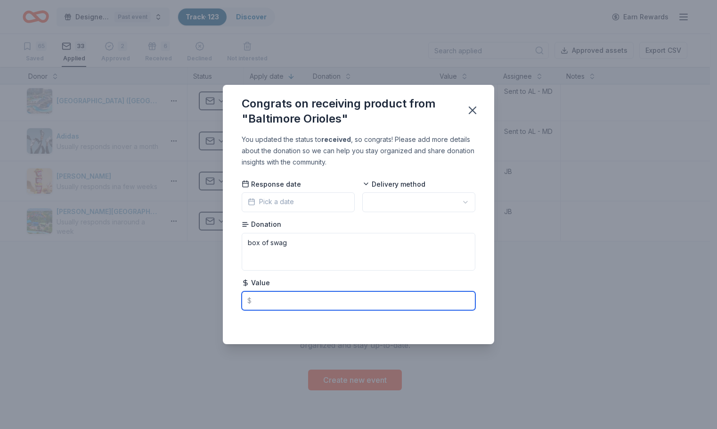
click at [296, 305] on input "text" at bounding box center [359, 300] width 234 height 19
click at [410, 200] on html "[STREET_ADDRESS] [STREET_ADDRESS] [STREET_ADDRESS][PERSON_NAME] [STREET_ADDRESS…" at bounding box center [358, 214] width 717 height 429
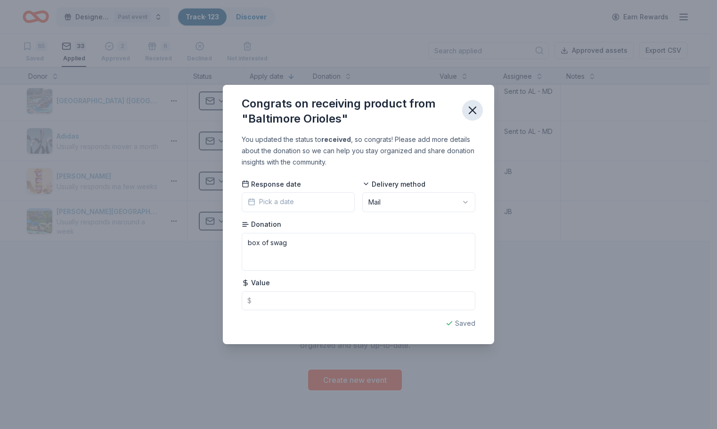
click at [469, 106] on icon "button" at bounding box center [472, 110] width 13 height 13
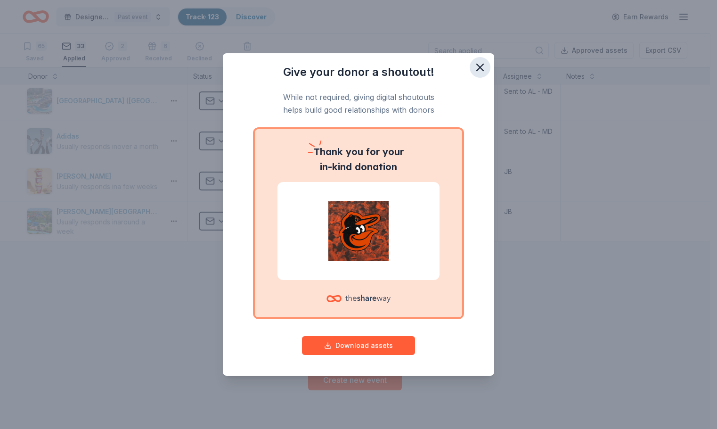
click at [479, 63] on icon "button" at bounding box center [480, 67] width 13 height 13
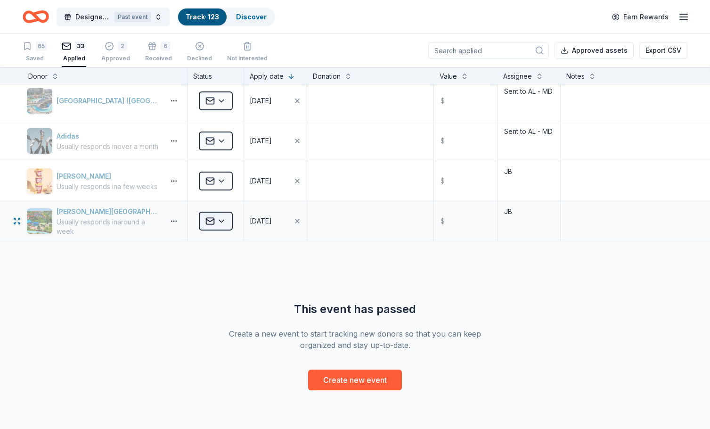
click at [229, 222] on html "[STREET_ADDRESS] [STREET_ADDRESS] [STREET_ADDRESS][PERSON_NAME] [STREET_ADDRESS…" at bounding box center [355, 214] width 710 height 429
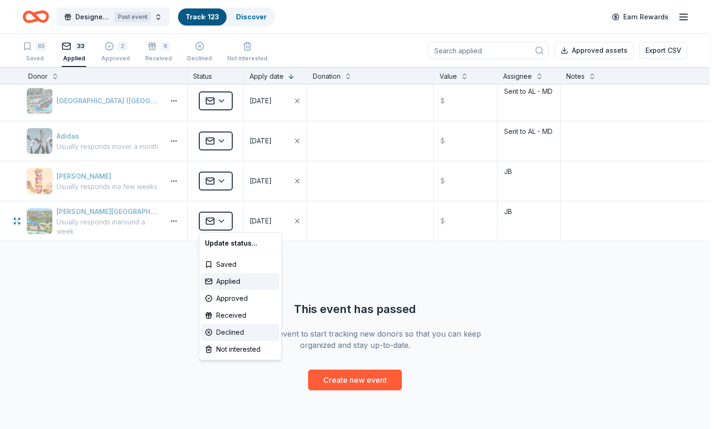
click at [224, 336] on div "Declined" at bounding box center [240, 332] width 78 height 17
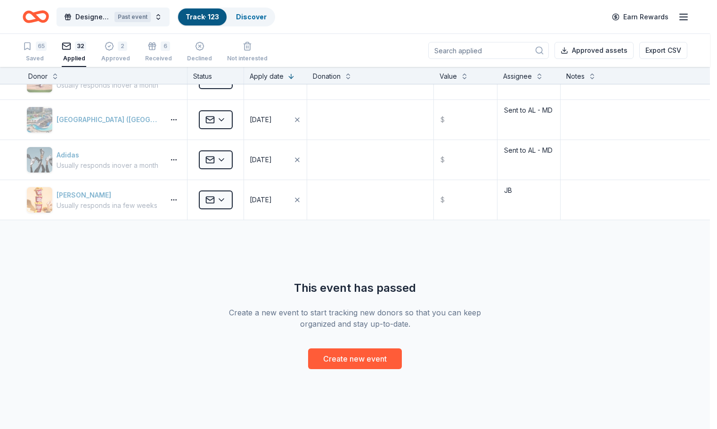
scroll to position [1146, 0]
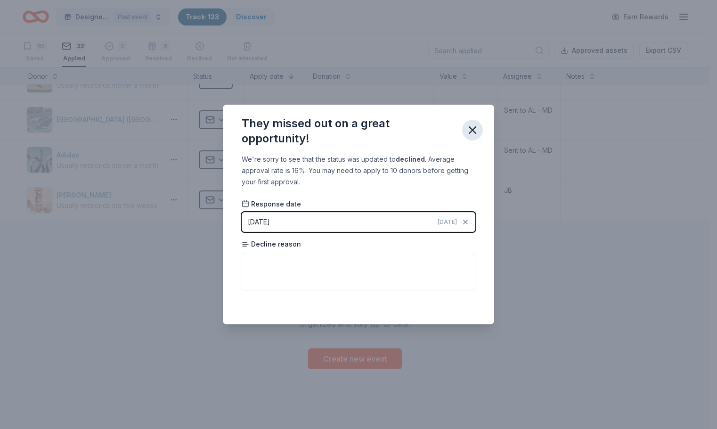
click at [479, 129] on icon "button" at bounding box center [472, 129] width 13 height 13
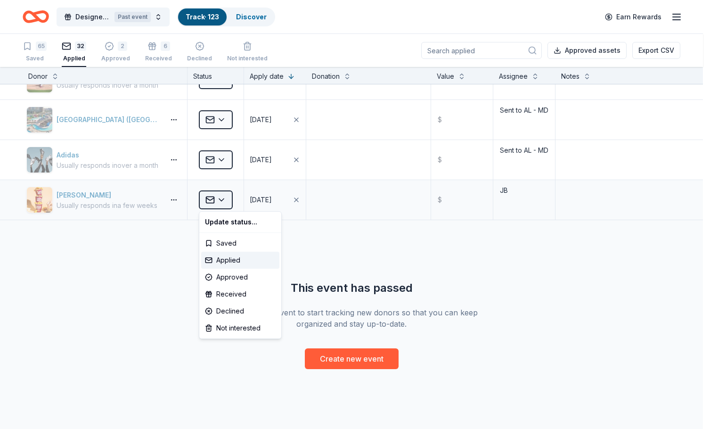
click at [224, 200] on html "[STREET_ADDRESS] [STREET_ADDRESS] [STREET_ADDRESS][PERSON_NAME] [STREET_ADDRESS…" at bounding box center [355, 214] width 710 height 429
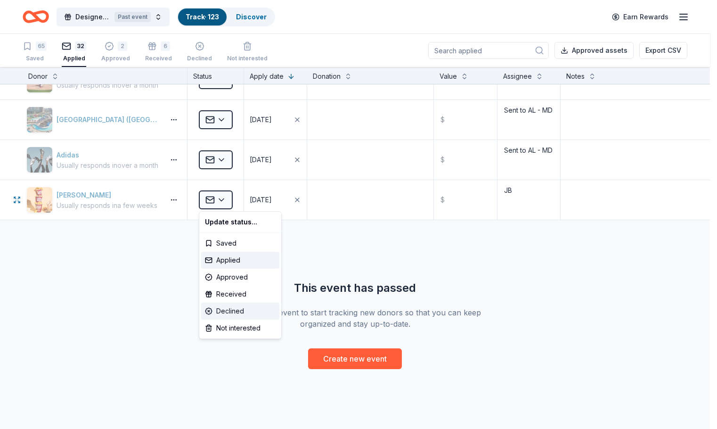
click at [218, 309] on div "Declined" at bounding box center [240, 311] width 78 height 17
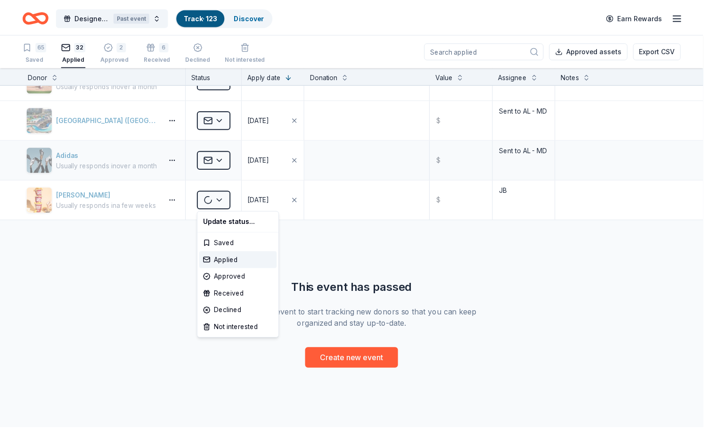
scroll to position [1106, 0]
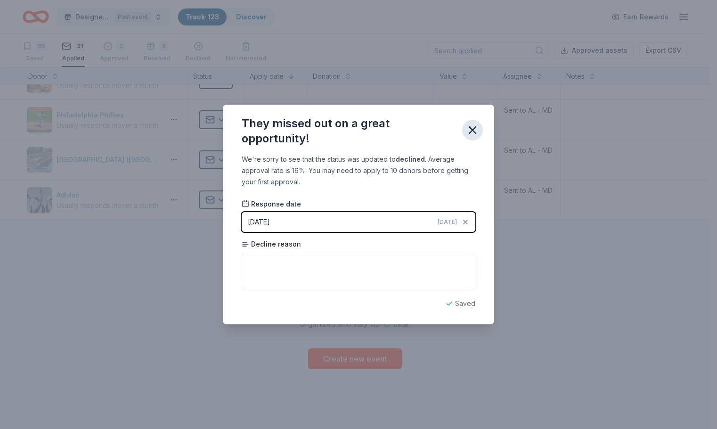
click at [473, 127] on icon "button" at bounding box center [472, 129] width 13 height 13
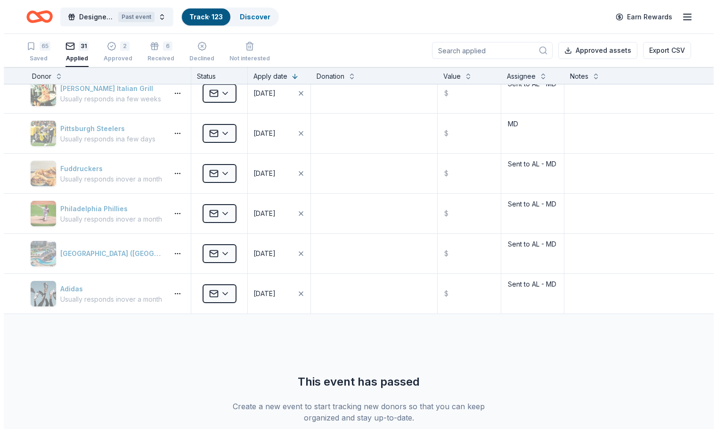
scroll to position [1012, 0]
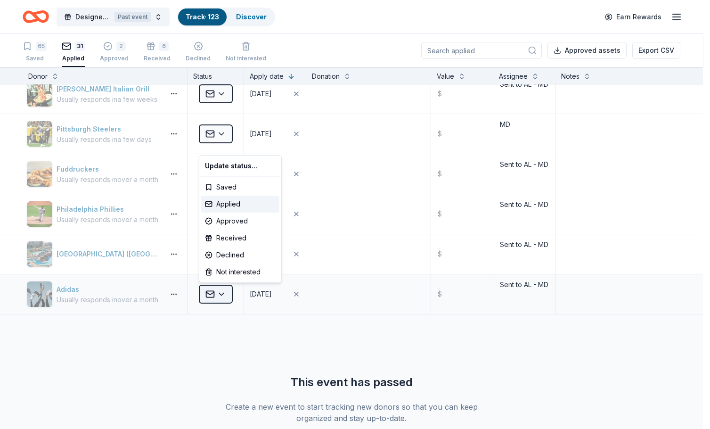
click at [224, 294] on html "[STREET_ADDRESS] [STREET_ADDRESS] [STREET_ADDRESS][PERSON_NAME] [STREET_ADDRESS…" at bounding box center [355, 214] width 710 height 429
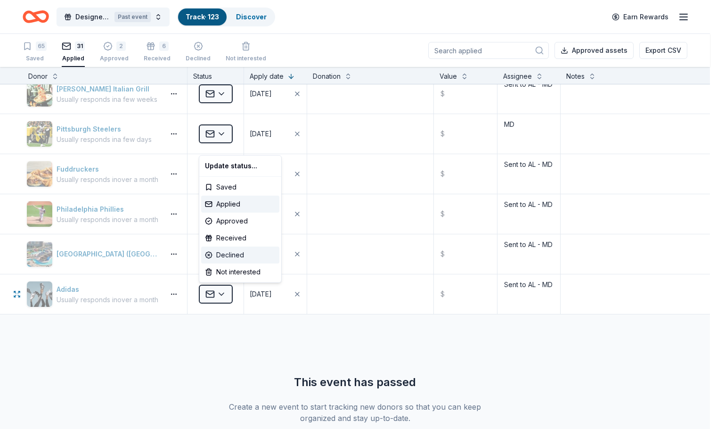
click at [221, 254] on div "Declined" at bounding box center [240, 254] width 78 height 17
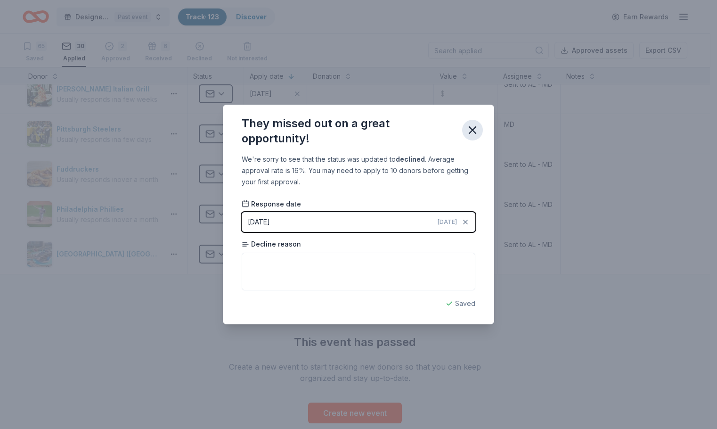
click at [475, 132] on icon "button" at bounding box center [472, 130] width 7 height 7
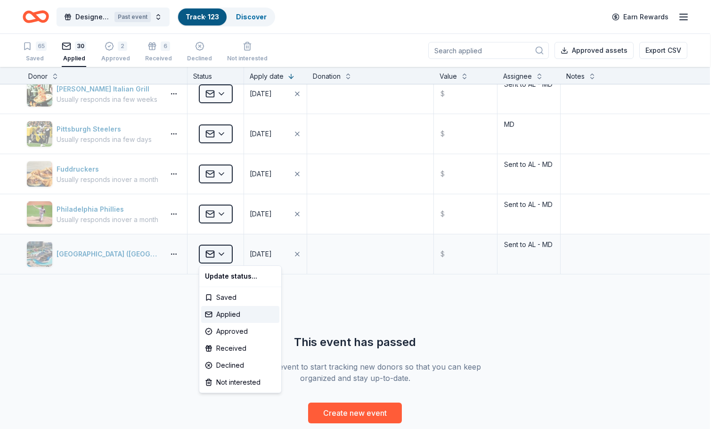
click at [219, 256] on html "[STREET_ADDRESS] [STREET_ADDRESS] [STREET_ADDRESS][PERSON_NAME] [STREET_ADDRESS…" at bounding box center [358, 214] width 717 height 429
click at [215, 367] on div "Declined" at bounding box center [240, 365] width 78 height 17
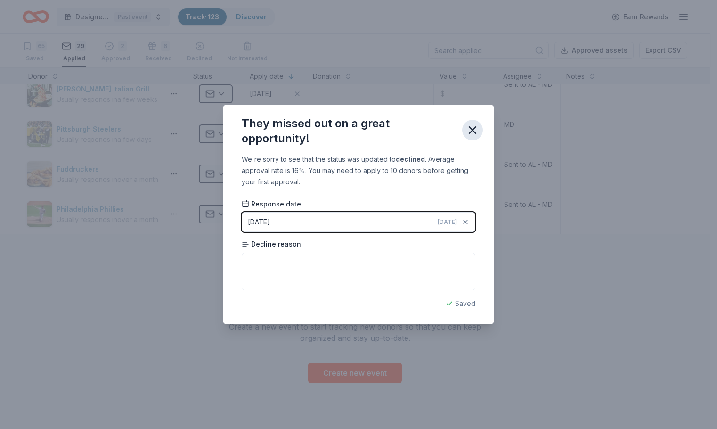
click at [473, 129] on icon "button" at bounding box center [472, 129] width 13 height 13
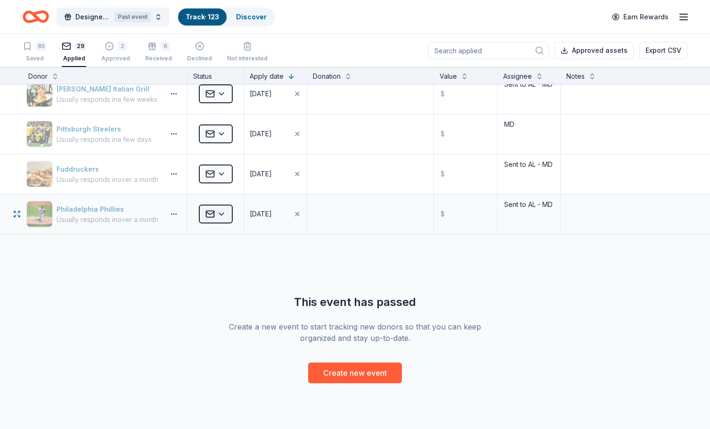
click at [226, 213] on html "[STREET_ADDRESS] [STREET_ADDRESS] [STREET_ADDRESS][PERSON_NAME] [STREET_ADDRESS…" at bounding box center [355, 214] width 710 height 429
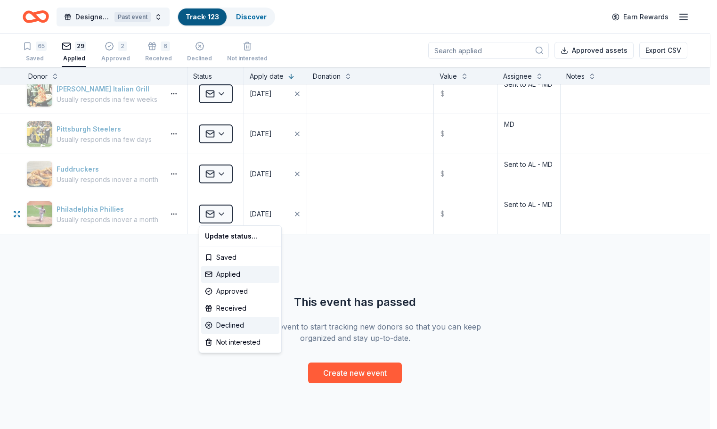
click at [223, 331] on div "Declined" at bounding box center [240, 325] width 78 height 17
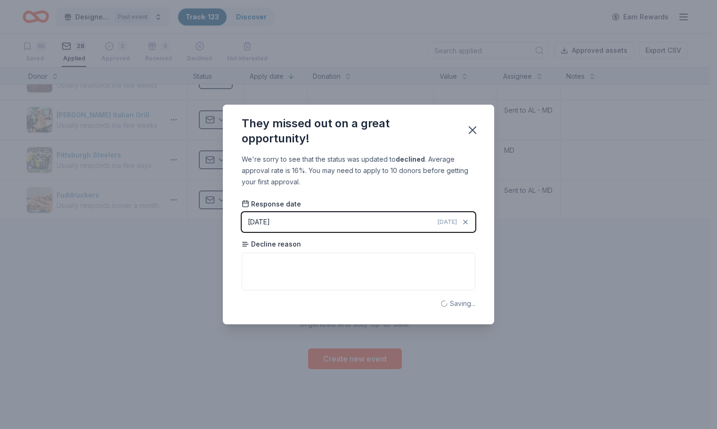
scroll to position [986, 0]
click at [468, 125] on icon "button" at bounding box center [472, 129] width 13 height 13
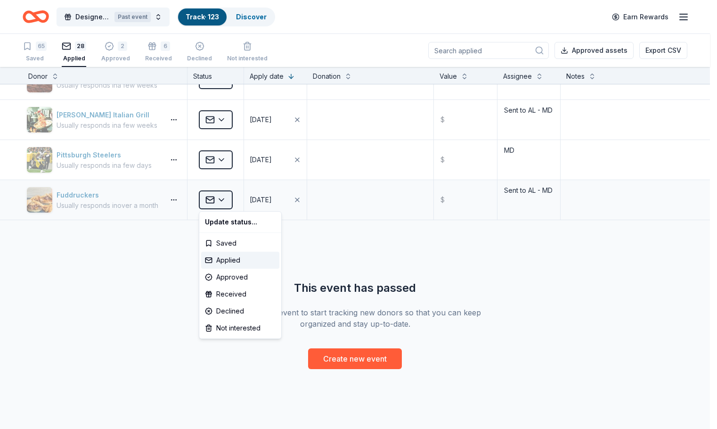
click at [221, 198] on html "[STREET_ADDRESS] [STREET_ADDRESS] [STREET_ADDRESS][PERSON_NAME] [STREET_ADDRESS…" at bounding box center [358, 214] width 717 height 429
click at [219, 312] on div "Declined" at bounding box center [240, 311] width 78 height 17
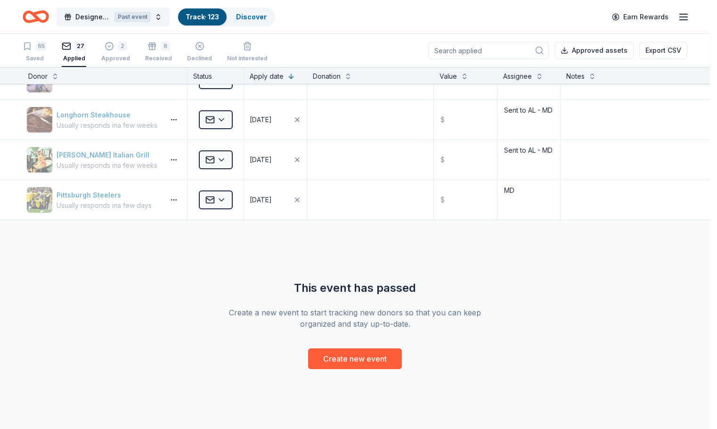
scroll to position [946, 0]
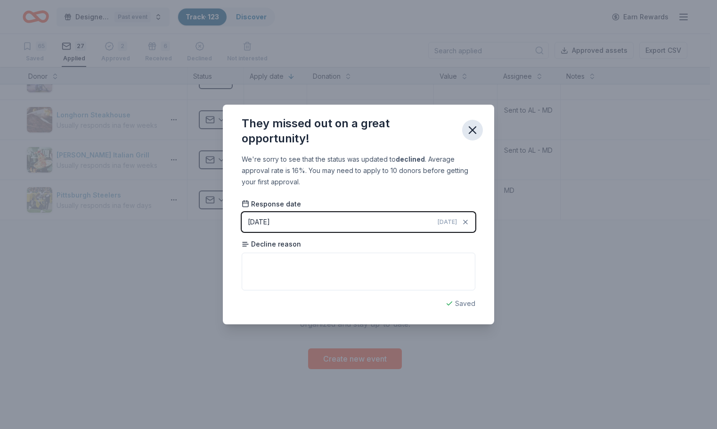
click at [478, 127] on icon "button" at bounding box center [472, 129] width 13 height 13
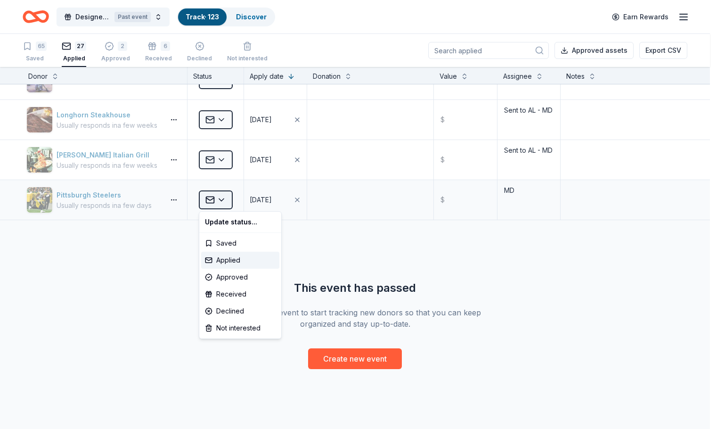
click at [222, 200] on html "[STREET_ADDRESS] [STREET_ADDRESS] [STREET_ADDRESS][PERSON_NAME] [STREET_ADDRESS…" at bounding box center [358, 214] width 717 height 429
click at [216, 312] on div "Declined" at bounding box center [240, 311] width 78 height 17
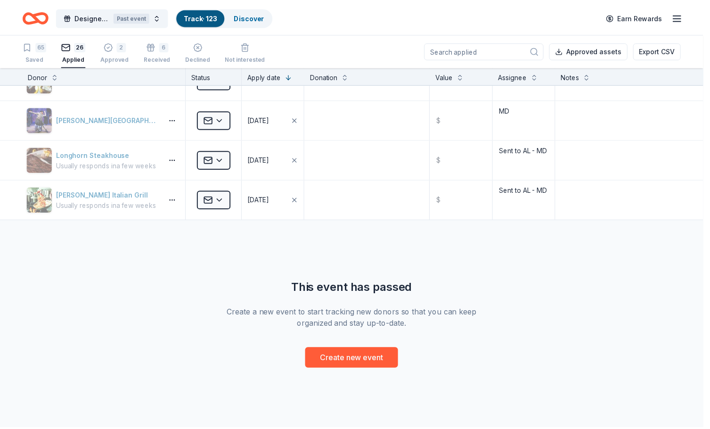
scroll to position [906, 0]
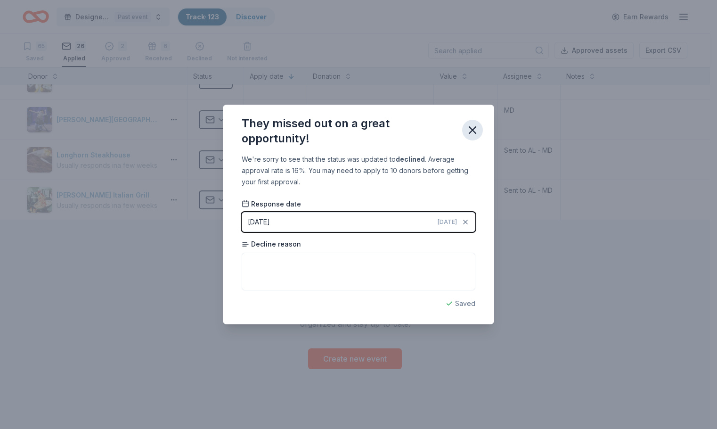
click at [473, 131] on icon "button" at bounding box center [472, 130] width 7 height 7
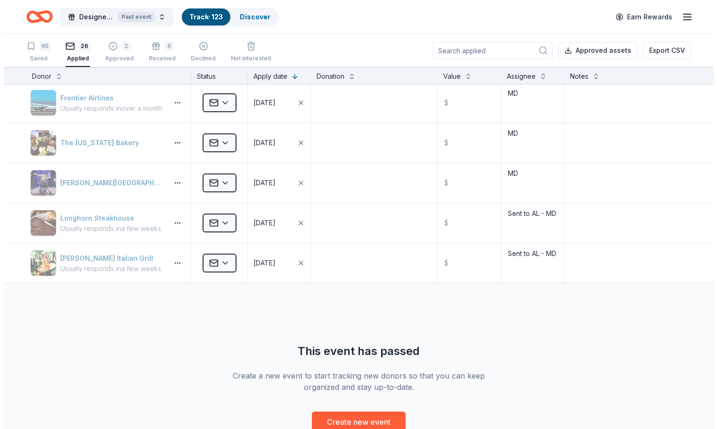
scroll to position [812, 0]
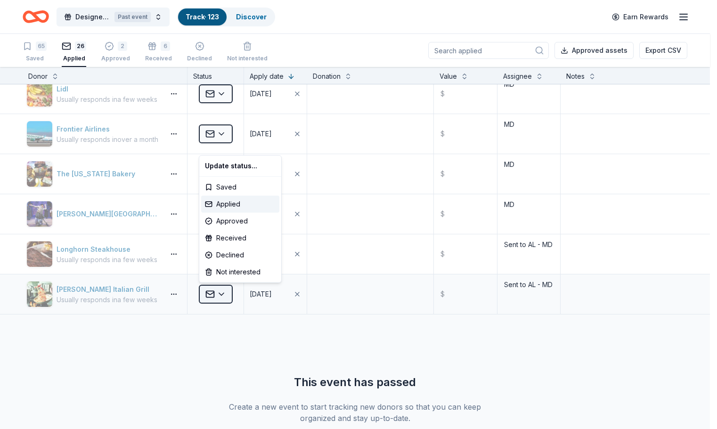
click at [222, 291] on html "[STREET_ADDRESS] [STREET_ADDRESS] [STREET_ADDRESS][PERSON_NAME] [STREET_ADDRESS…" at bounding box center [358, 214] width 717 height 429
click at [239, 254] on div "Declined" at bounding box center [240, 254] width 78 height 17
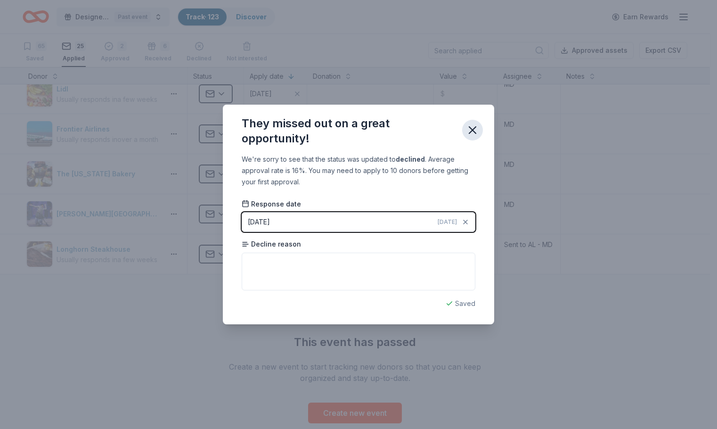
click at [469, 130] on icon "button" at bounding box center [472, 129] width 13 height 13
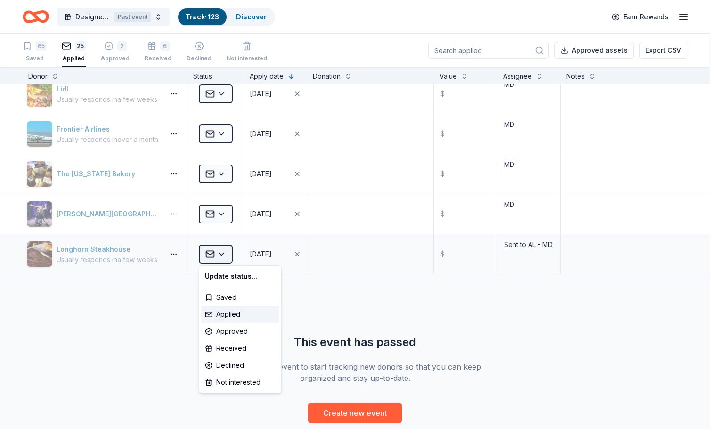
click at [220, 255] on html "[STREET_ADDRESS] [STREET_ADDRESS] [STREET_ADDRESS][PERSON_NAME] [STREET_ADDRESS…" at bounding box center [358, 214] width 717 height 429
click at [219, 371] on div "Declined" at bounding box center [240, 365] width 78 height 17
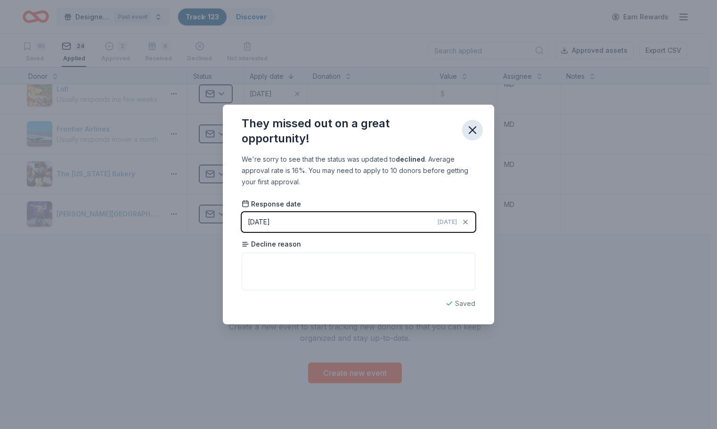
click at [470, 122] on button "button" at bounding box center [472, 130] width 21 height 21
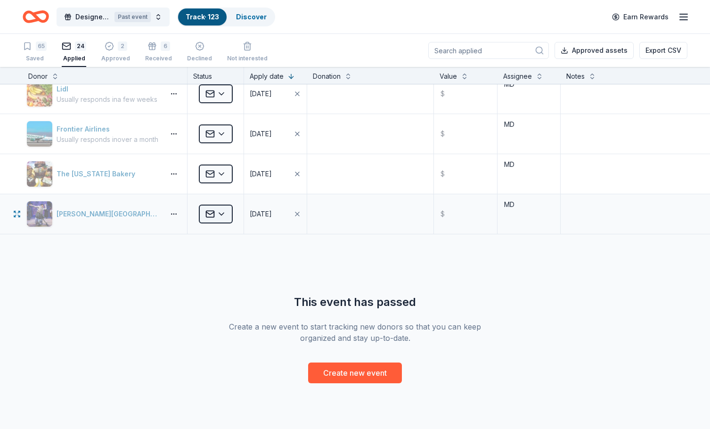
click at [220, 215] on html "[STREET_ADDRESS] [STREET_ADDRESS] [STREET_ADDRESS][PERSON_NAME] [STREET_ADDRESS…" at bounding box center [355, 214] width 710 height 429
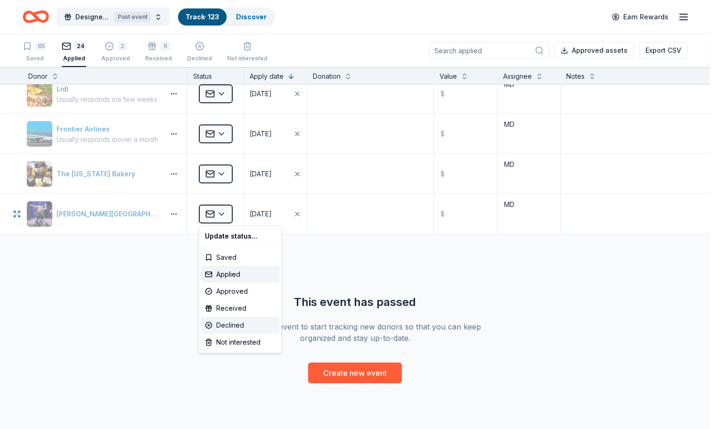
click at [217, 325] on div "Declined" at bounding box center [240, 325] width 78 height 17
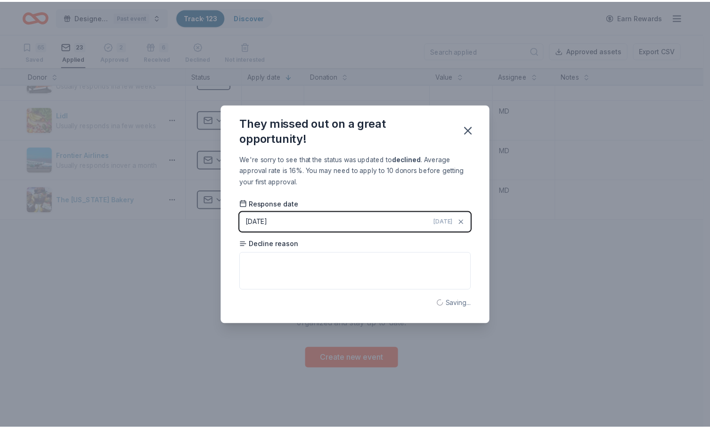
scroll to position [786, 0]
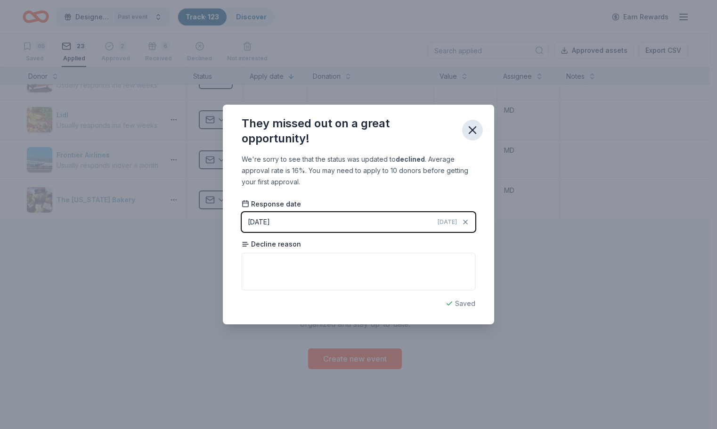
click at [473, 128] on icon "button" at bounding box center [472, 129] width 13 height 13
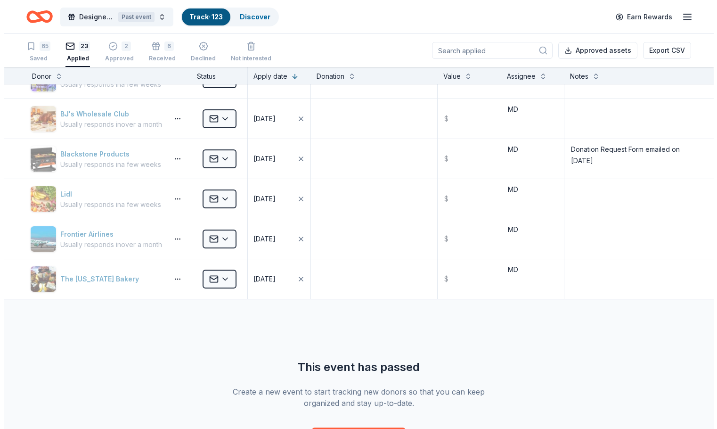
scroll to position [691, 0]
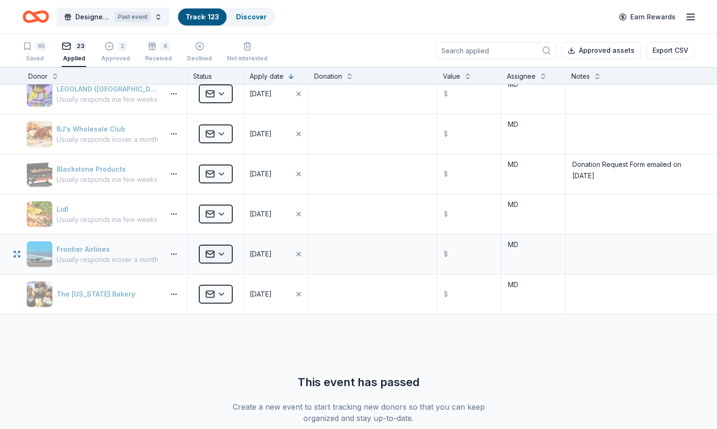
click at [221, 254] on html "[STREET_ADDRESS] [STREET_ADDRESS] [STREET_ADDRESS][PERSON_NAME] [STREET_ADDRESS…" at bounding box center [358, 214] width 717 height 429
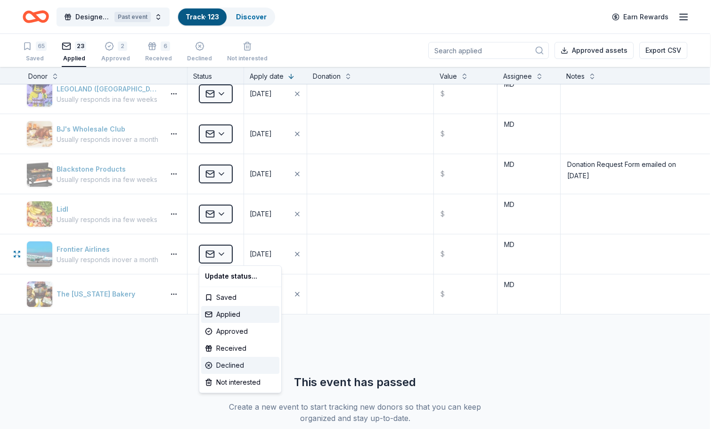
click at [226, 368] on div "Declined" at bounding box center [240, 365] width 78 height 17
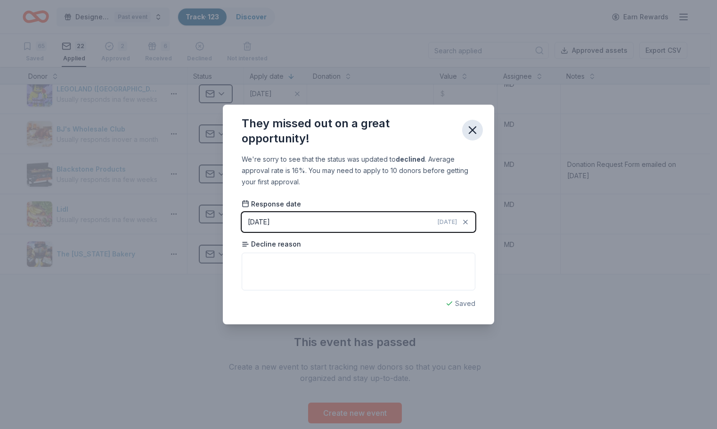
click at [476, 126] on icon "button" at bounding box center [472, 129] width 13 height 13
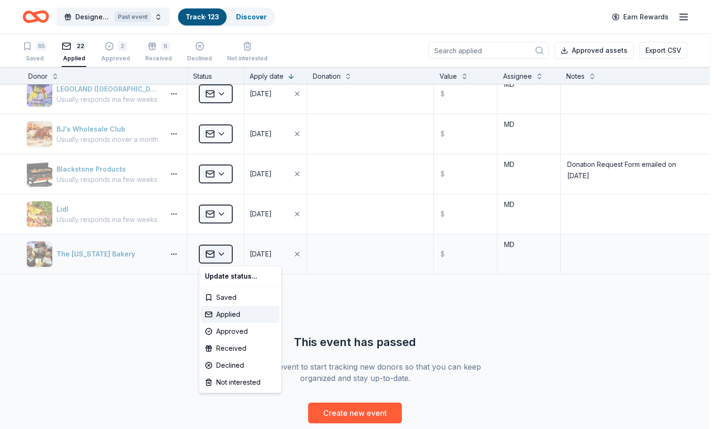
click at [220, 253] on html "[STREET_ADDRESS] [STREET_ADDRESS] [STREET_ADDRESS][PERSON_NAME] [STREET_ADDRESS…" at bounding box center [358, 214] width 717 height 429
click at [224, 368] on div "Declined" at bounding box center [240, 365] width 78 height 17
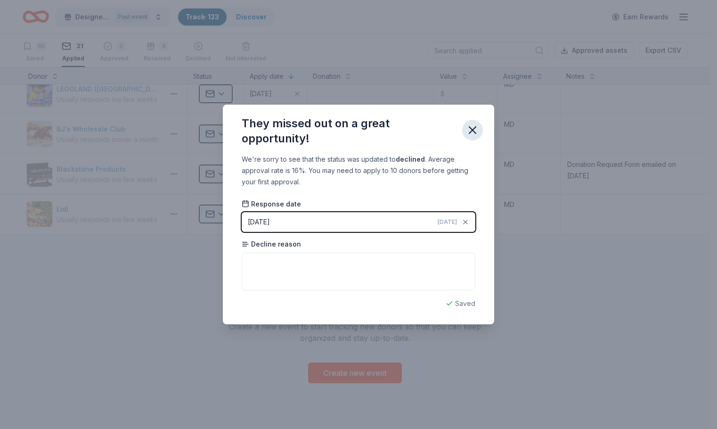
click at [472, 131] on icon "button" at bounding box center [472, 130] width 7 height 7
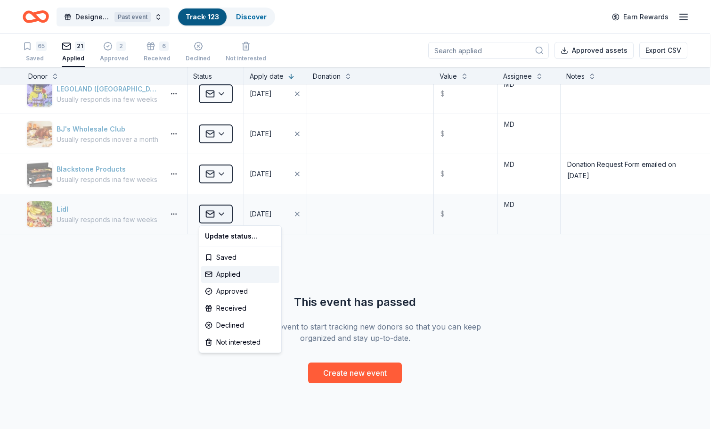
click at [216, 210] on html "[STREET_ADDRESS] [STREET_ADDRESS] [STREET_ADDRESS][PERSON_NAME] [STREET_ADDRESS…" at bounding box center [358, 214] width 717 height 429
click at [211, 321] on div "Declined" at bounding box center [240, 325] width 78 height 17
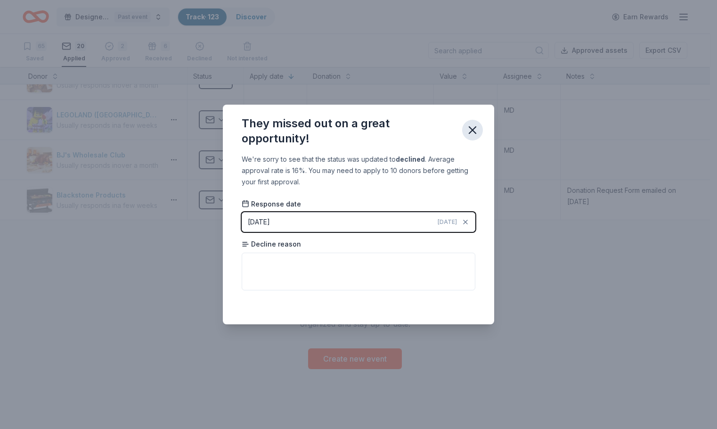
click at [477, 124] on icon "button" at bounding box center [472, 129] width 13 height 13
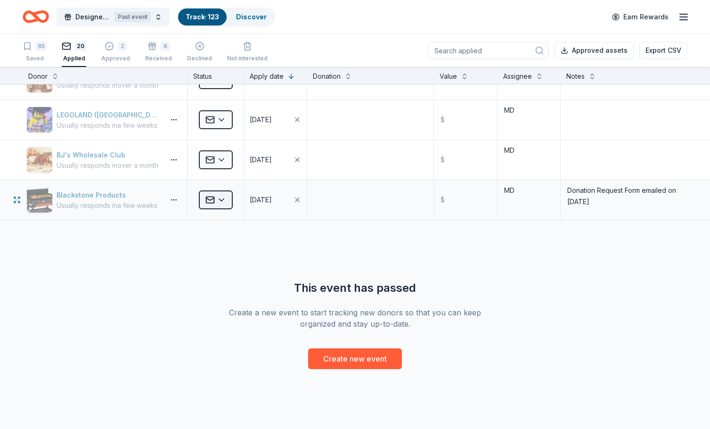
click at [228, 202] on html "[STREET_ADDRESS] [STREET_ADDRESS] [STREET_ADDRESS][PERSON_NAME] [STREET_ADDRESS…" at bounding box center [355, 214] width 710 height 429
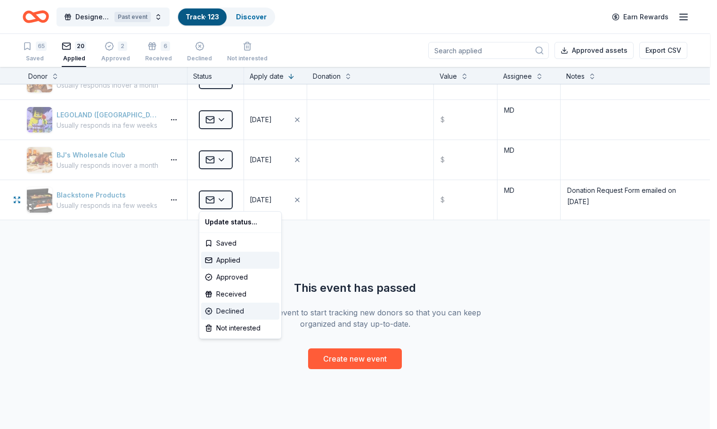
click at [205, 307] on div "Declined" at bounding box center [240, 311] width 78 height 17
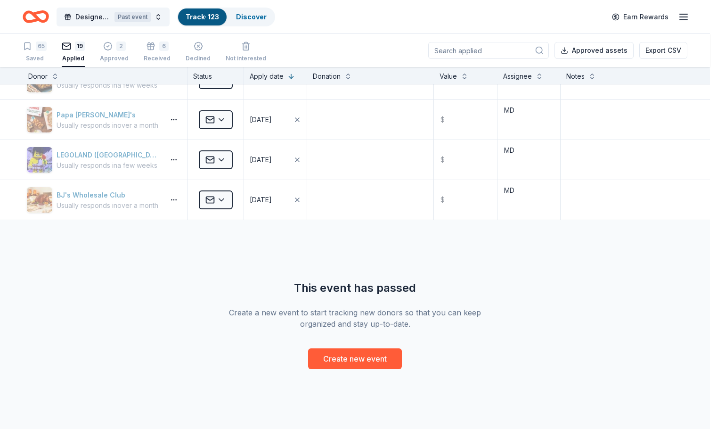
scroll to position [625, 0]
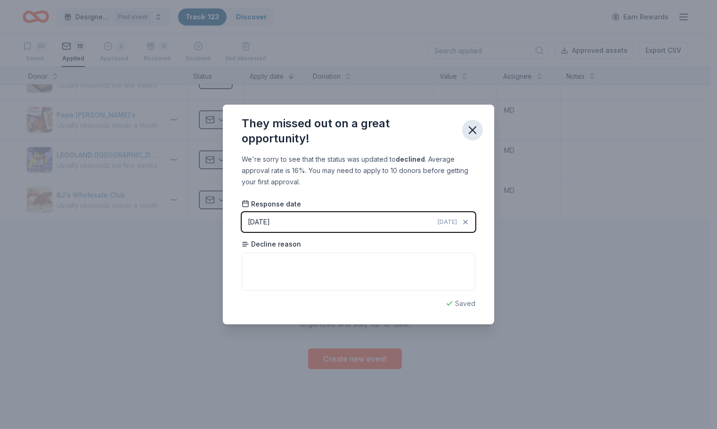
click at [472, 129] on icon "button" at bounding box center [472, 130] width 7 height 7
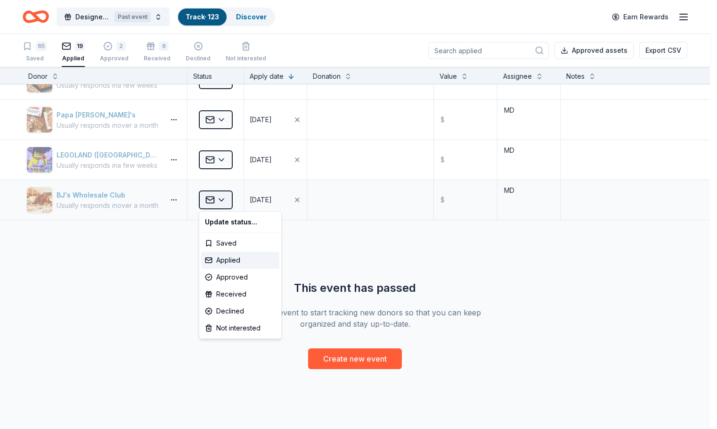
click at [215, 201] on html "[STREET_ADDRESS] [STREET_ADDRESS] [STREET_ADDRESS][PERSON_NAME] [STREET_ADDRESS…" at bounding box center [358, 214] width 717 height 429
click at [216, 313] on div "Declined" at bounding box center [240, 311] width 78 height 17
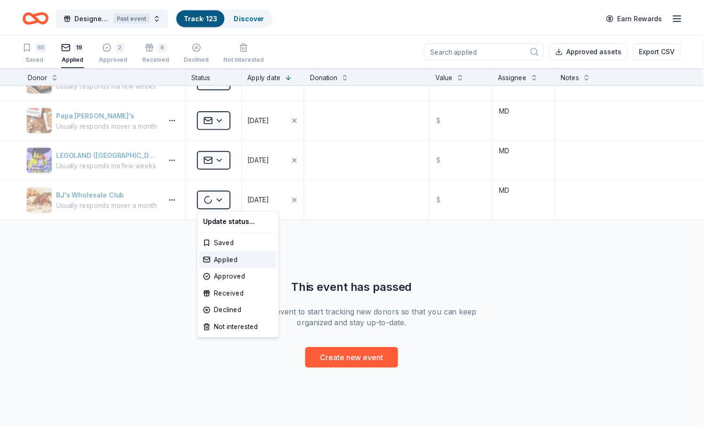
scroll to position [585, 0]
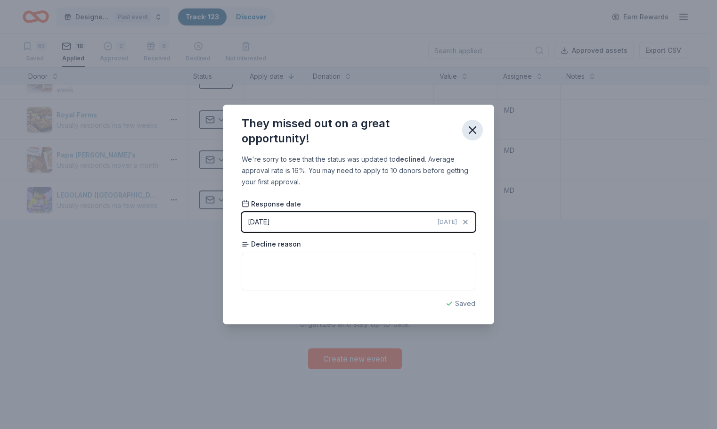
click at [468, 128] on icon "button" at bounding box center [472, 129] width 13 height 13
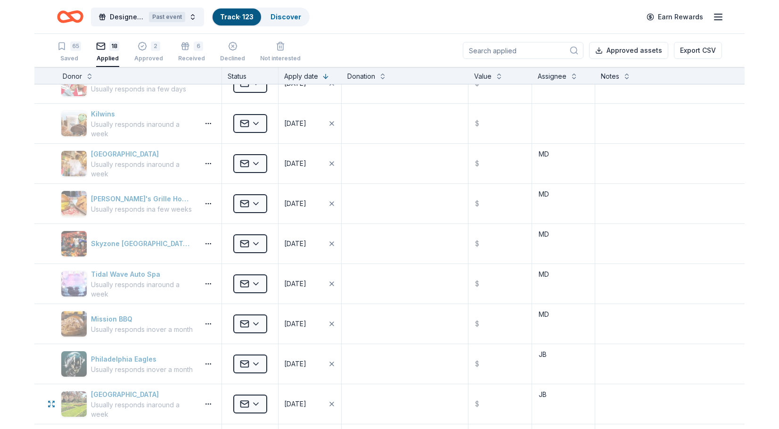
scroll to position [0, 0]
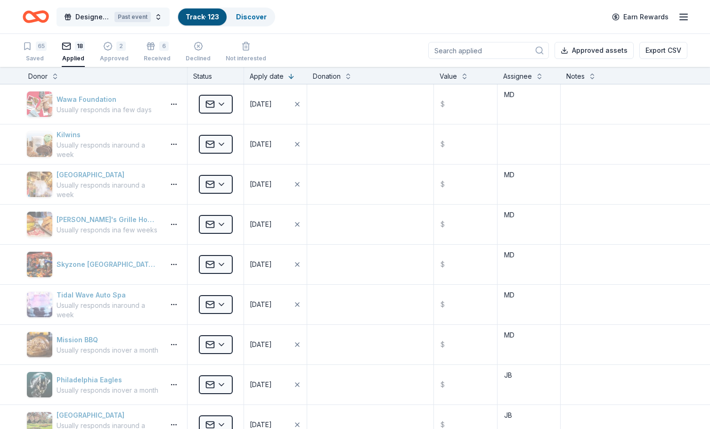
click at [90, 10] on button "Designer Bag Bingo Past event" at bounding box center [113, 17] width 113 height 19
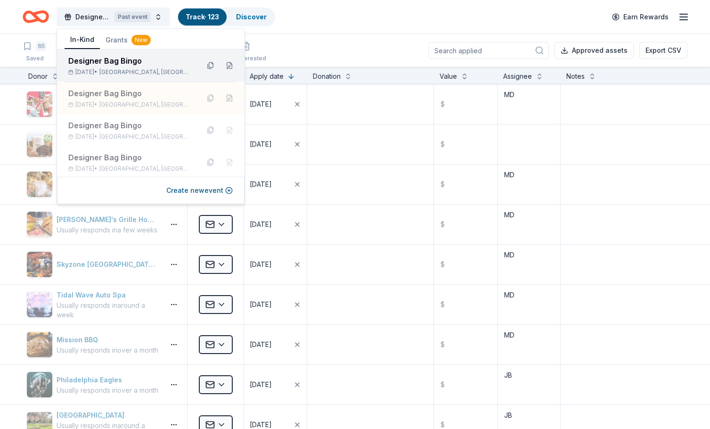
click at [148, 72] on div "[DATE] • [GEOGRAPHIC_DATA], [GEOGRAPHIC_DATA]" at bounding box center [129, 72] width 123 height 8
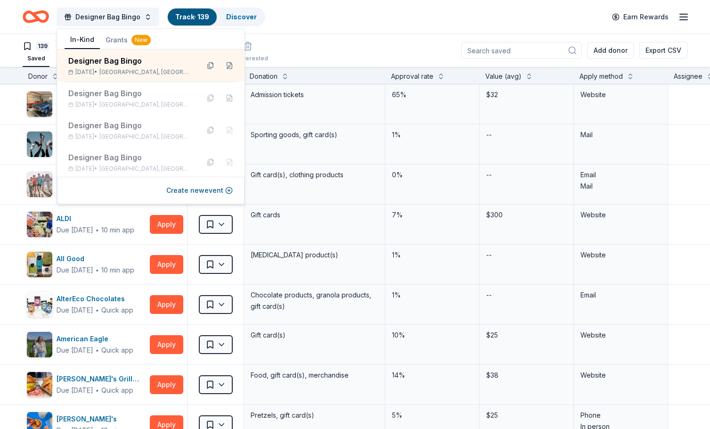
click at [331, 21] on div "Designer Bag Bingo Track · 139 Discover Earn Rewards" at bounding box center [355, 17] width 665 height 22
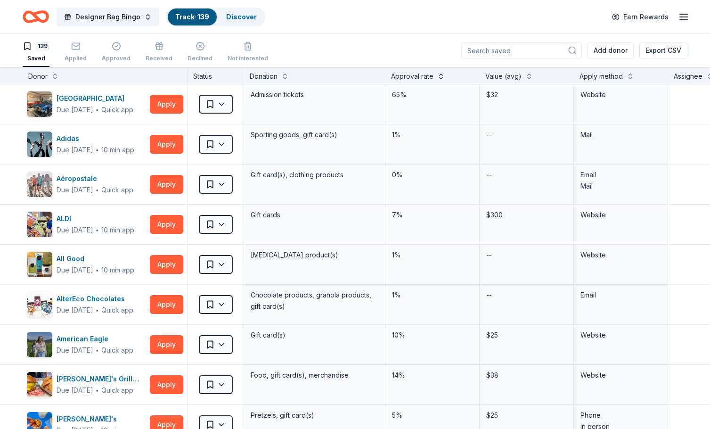
click at [437, 77] on button at bounding box center [441, 75] width 8 height 9
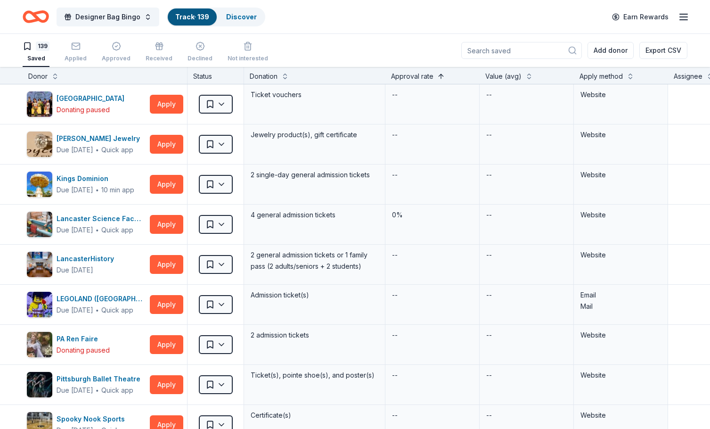
click at [439, 79] on button at bounding box center [441, 75] width 8 height 9
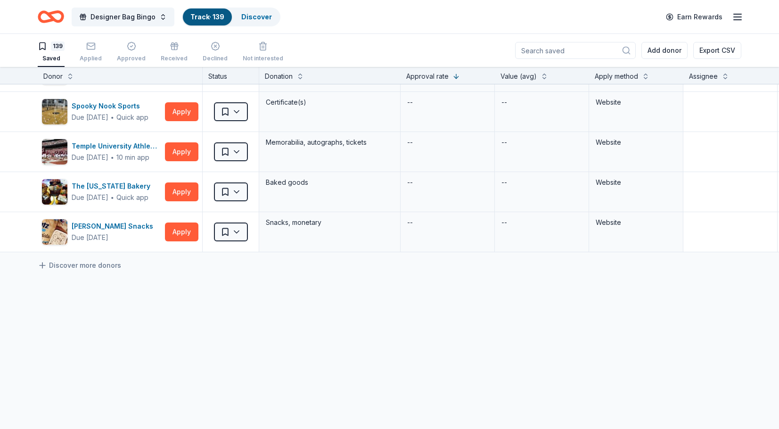
scroll to position [5426, 0]
